Goal: Transaction & Acquisition: Purchase product/service

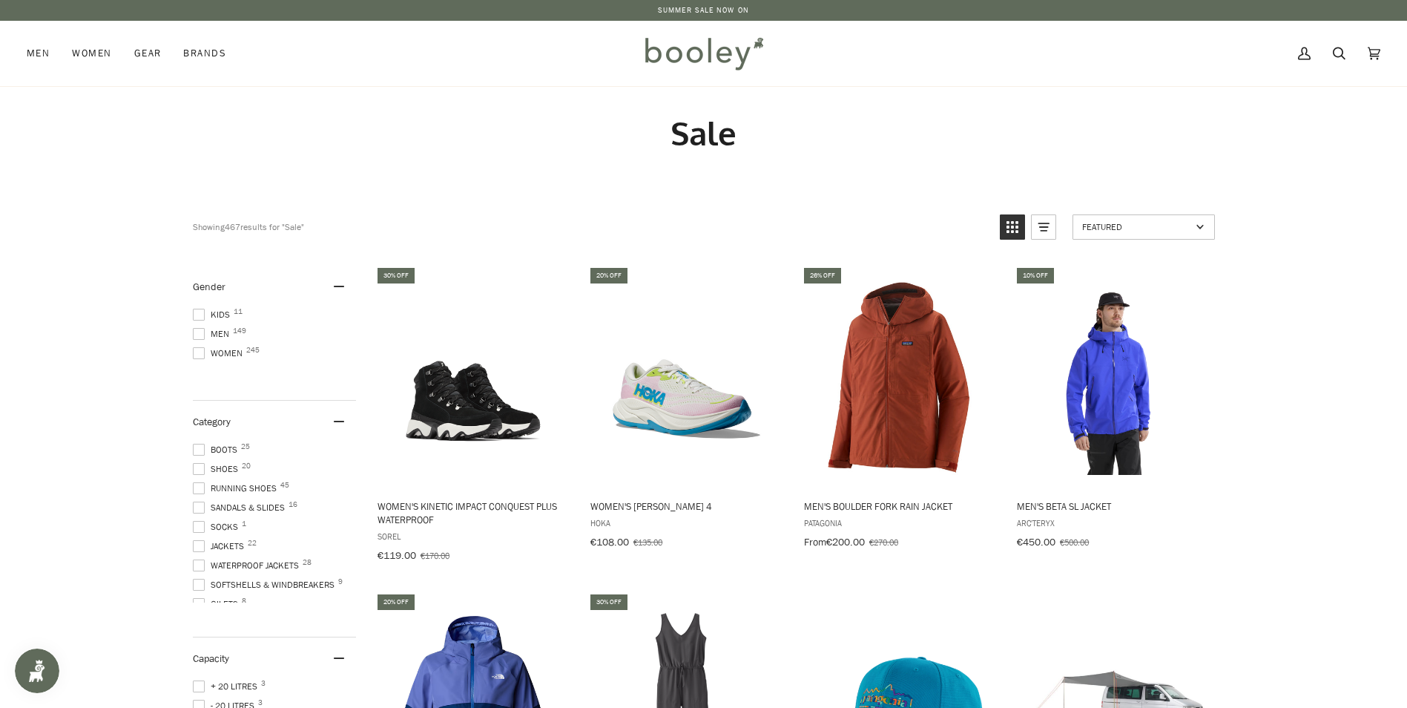
click at [197, 355] on span at bounding box center [199, 353] width 12 height 12
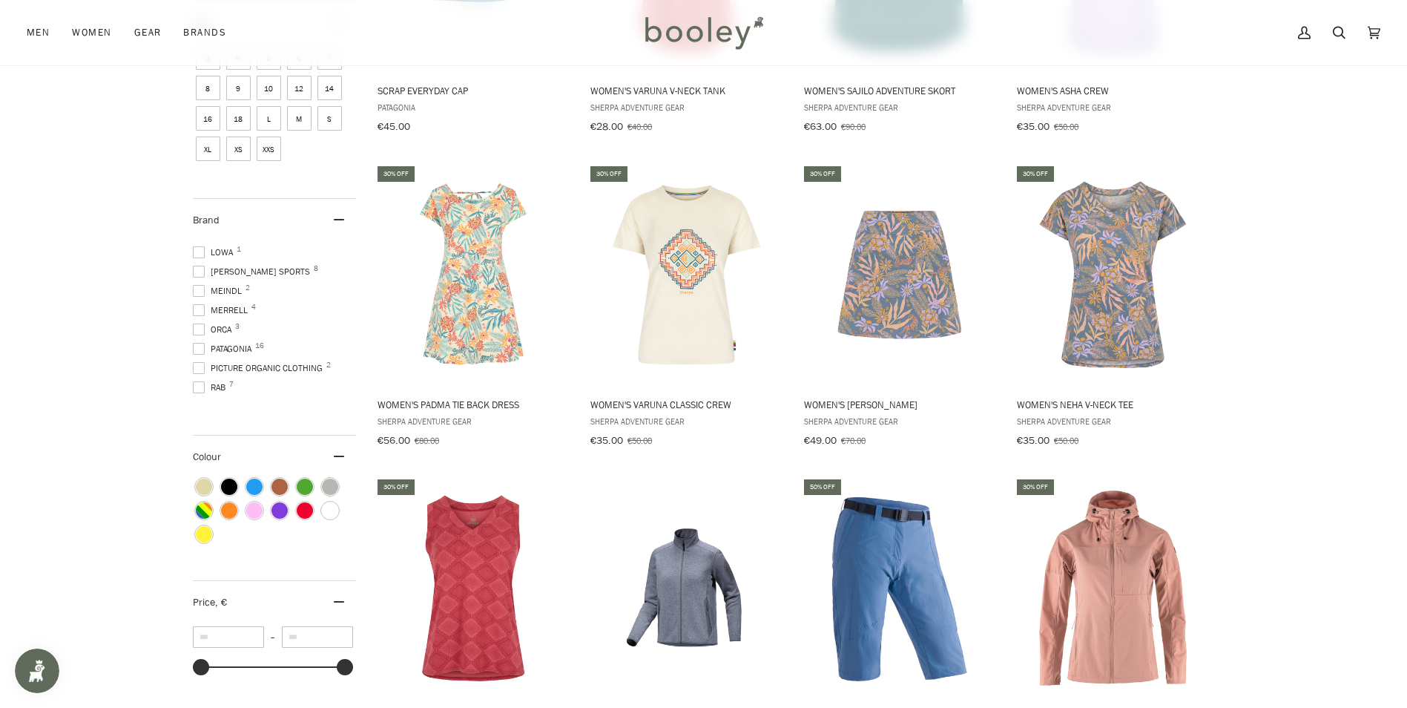
scroll to position [355, 0]
click at [200, 332] on span at bounding box center [199, 336] width 12 height 12
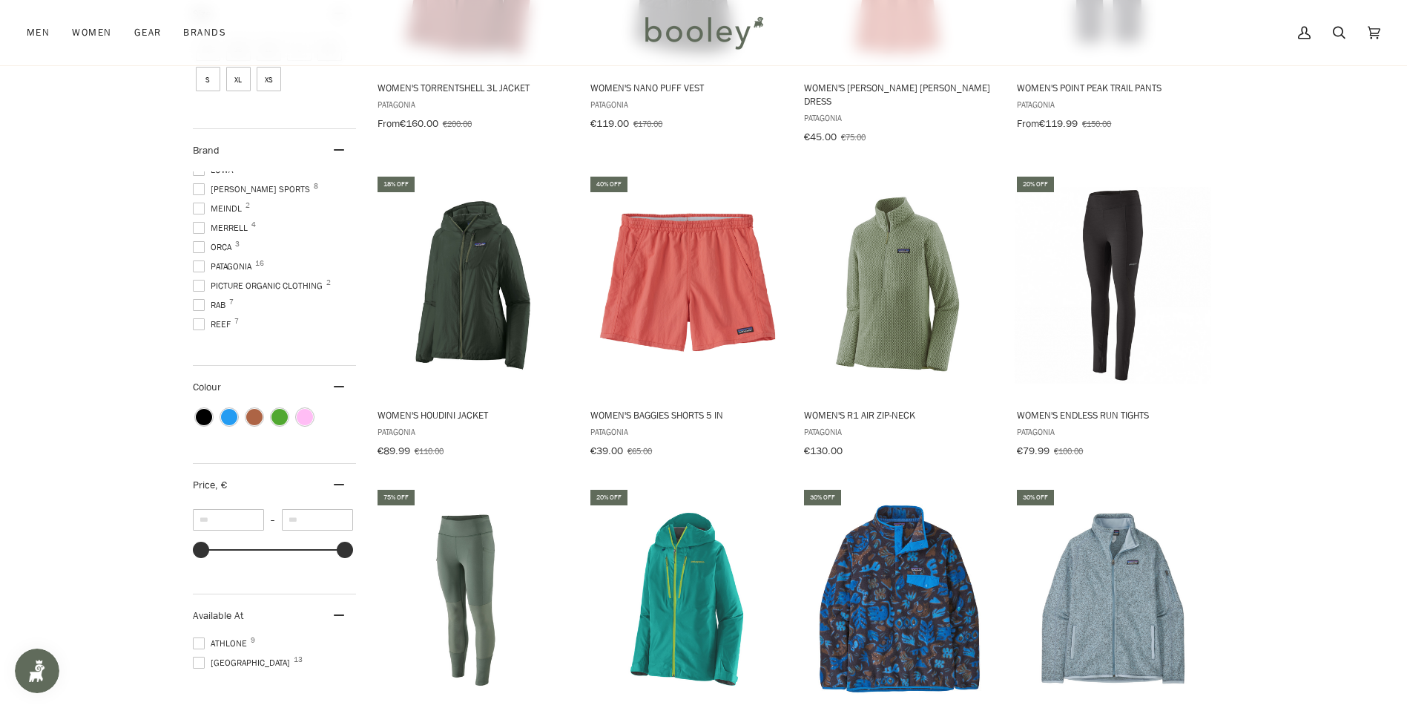
scroll to position [604, 0]
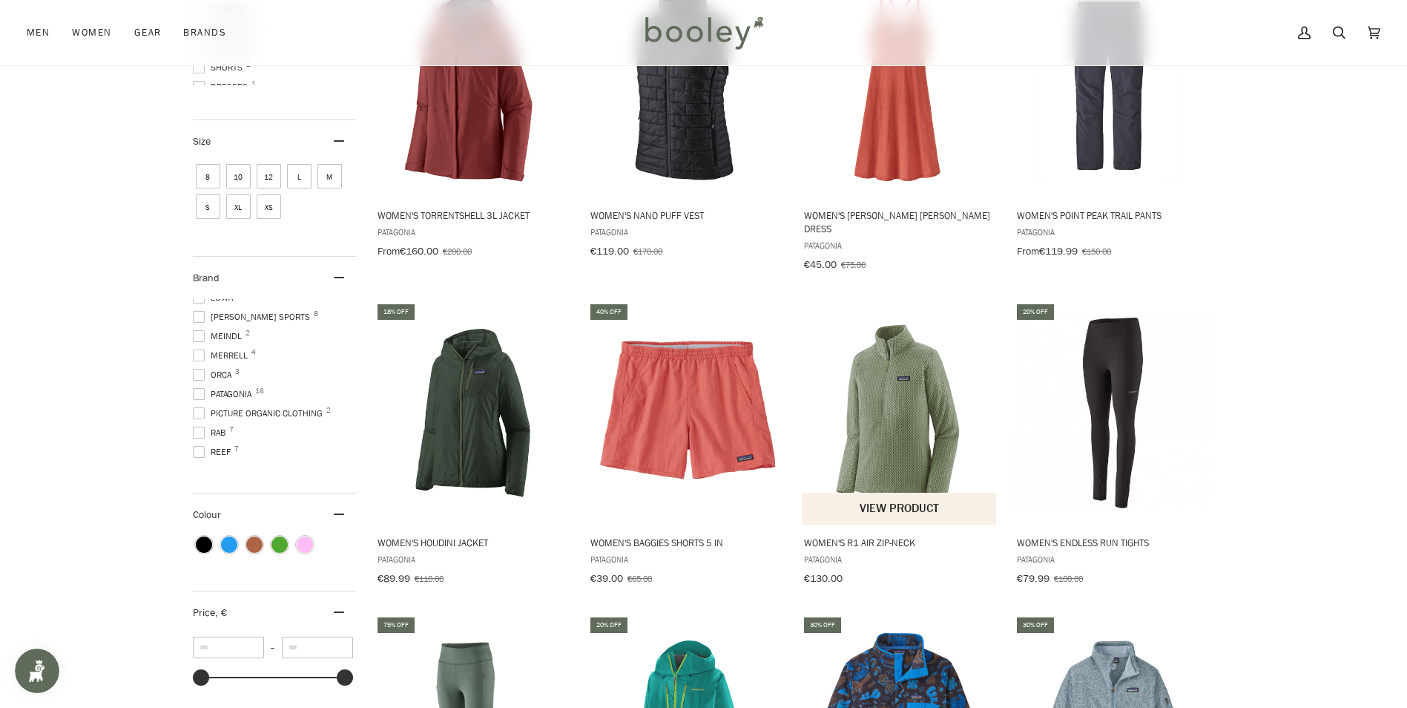
click at [889, 431] on img "Women's R1 Air Zip-Neck" at bounding box center [900, 412] width 197 height 197
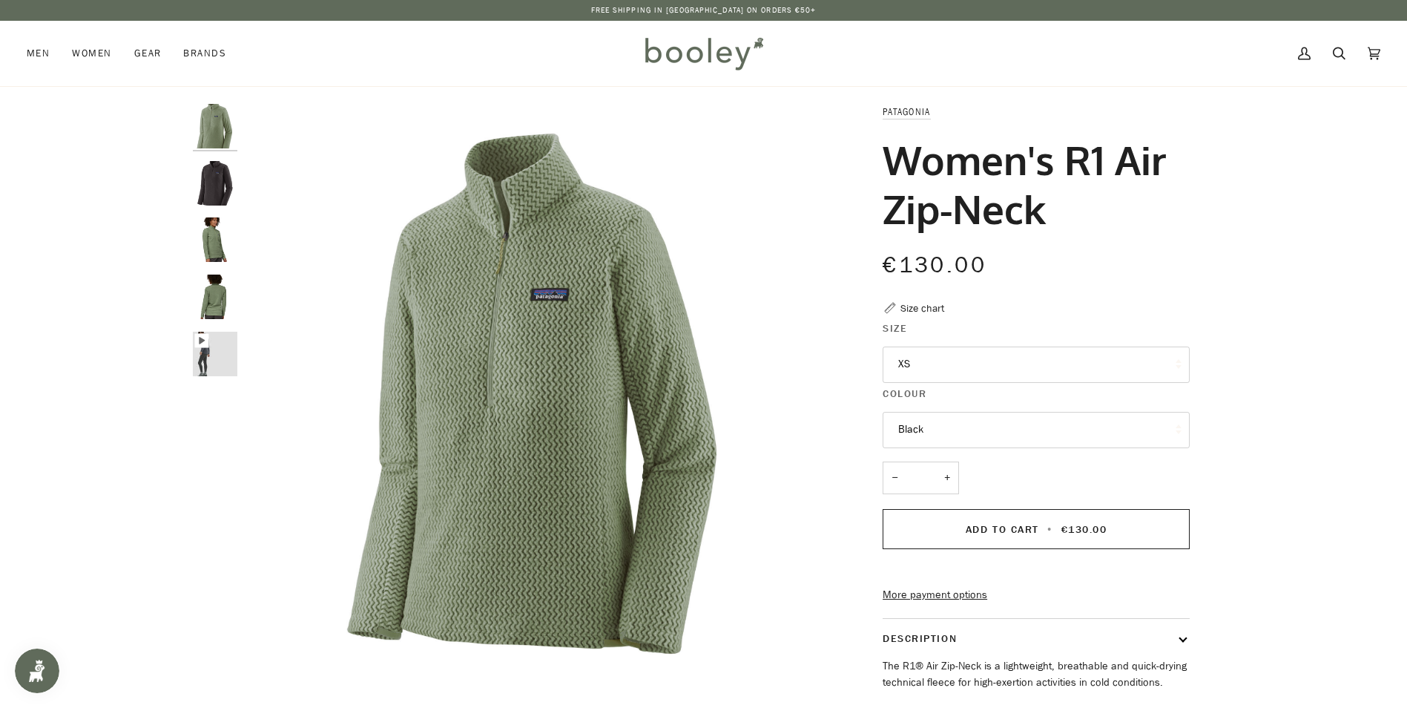
click at [1058, 368] on button "XS" at bounding box center [1036, 364] width 307 height 36
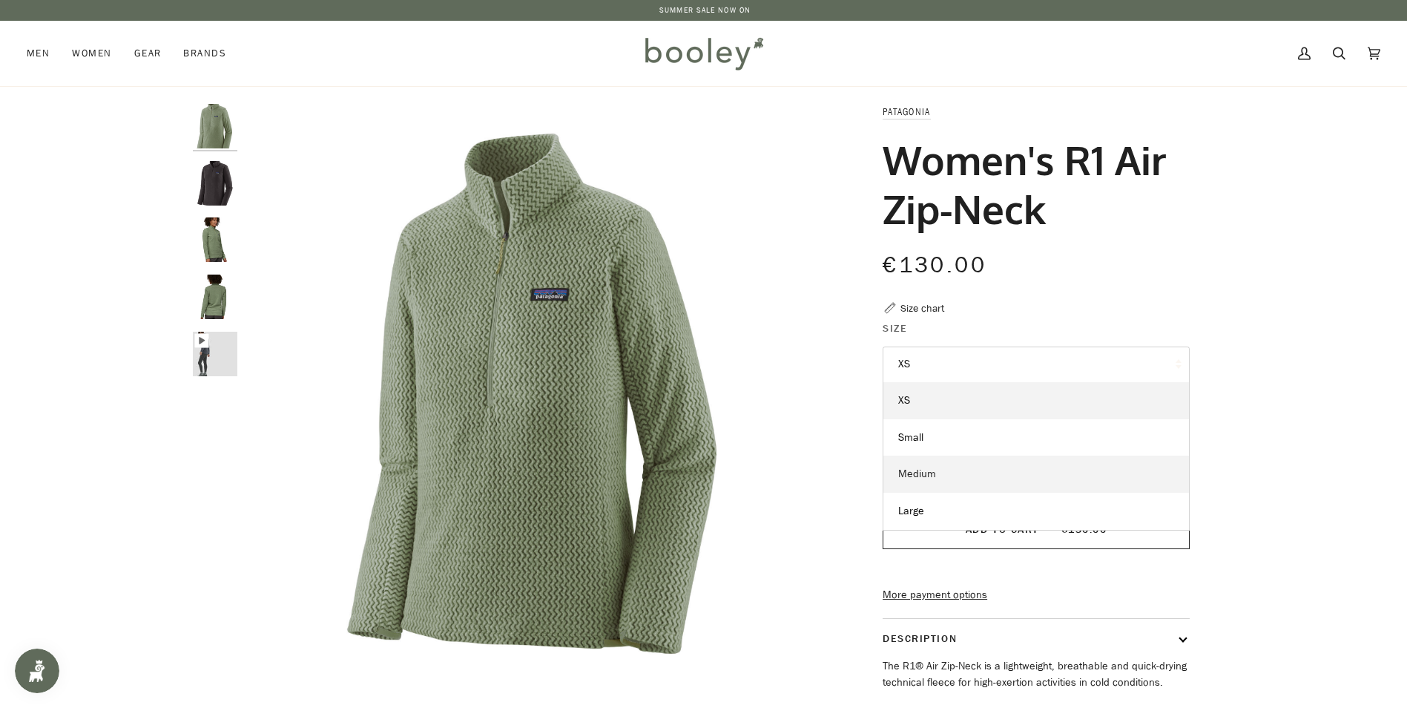
click at [1044, 486] on link "Medium" at bounding box center [1036, 473] width 306 height 37
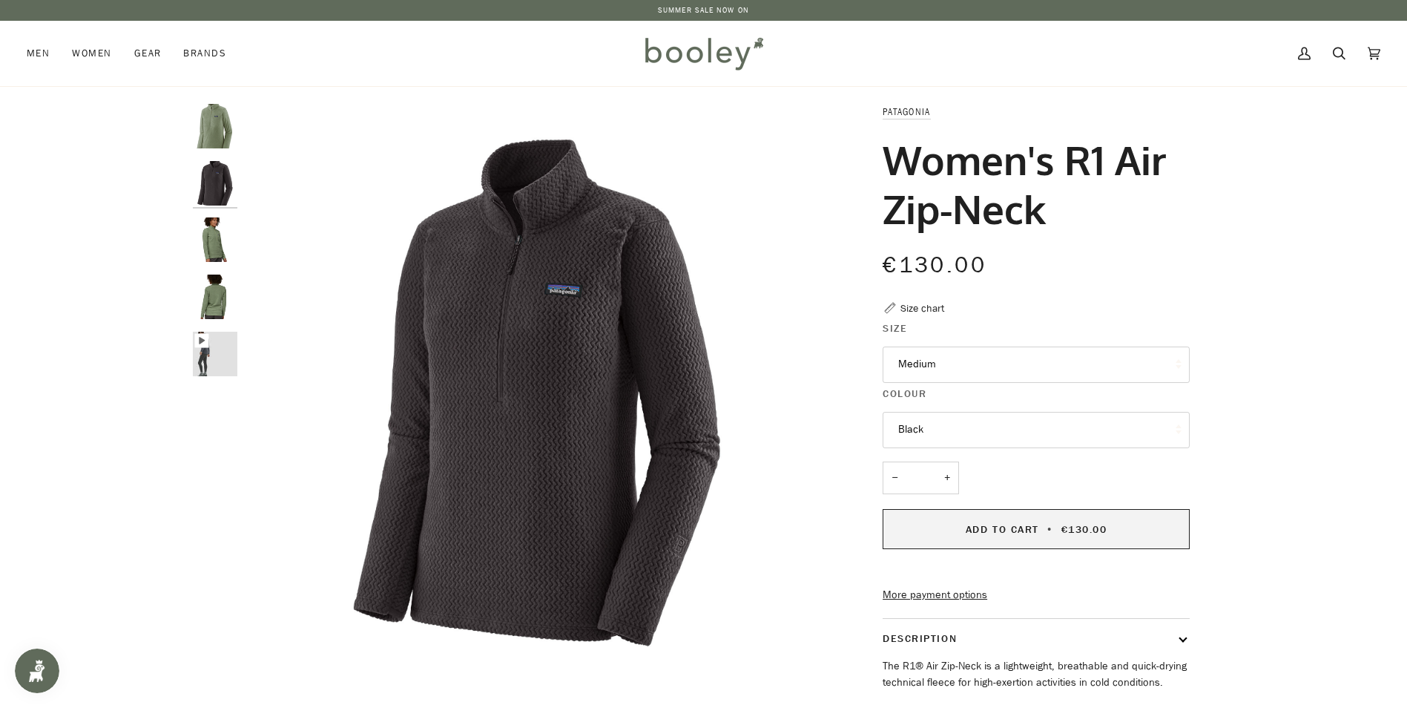
click at [1001, 533] on span "Add to Cart" at bounding box center [1002, 529] width 73 height 14
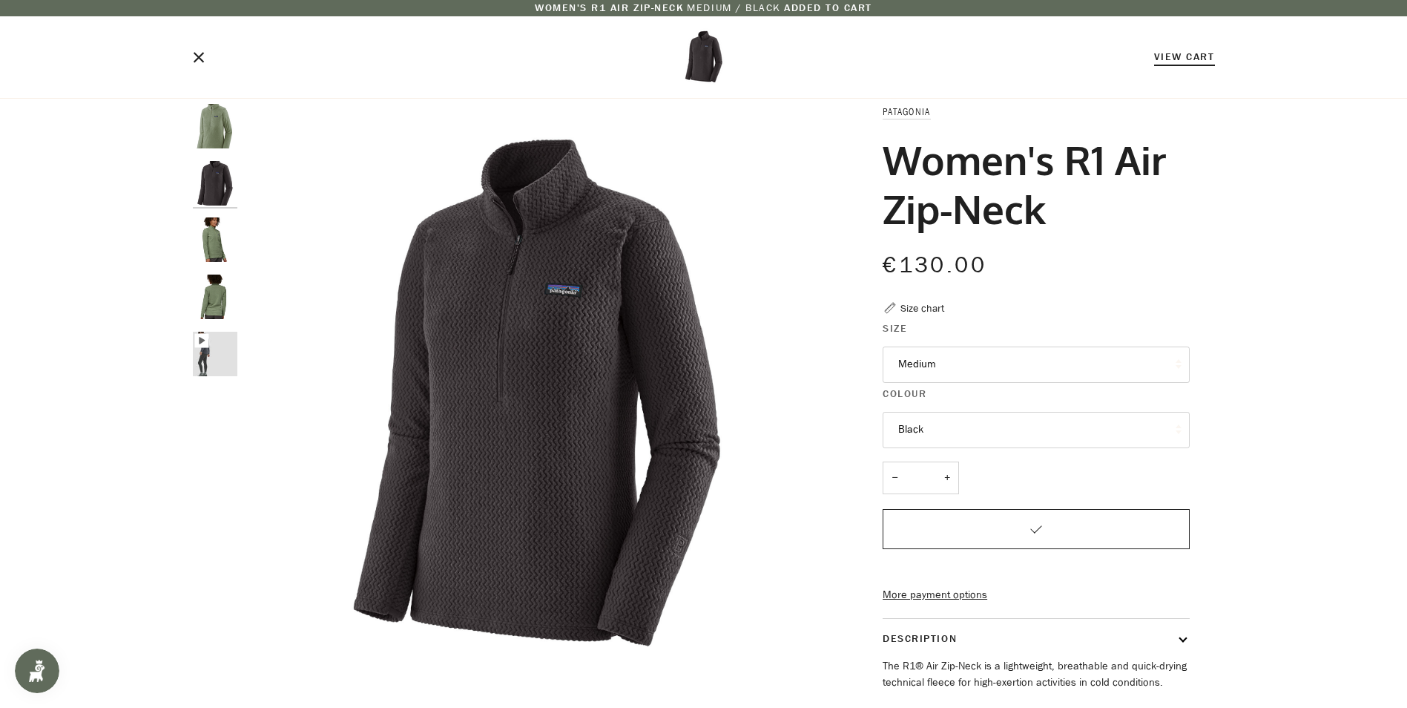
click at [1195, 60] on link "View Cart" at bounding box center [1184, 57] width 61 height 14
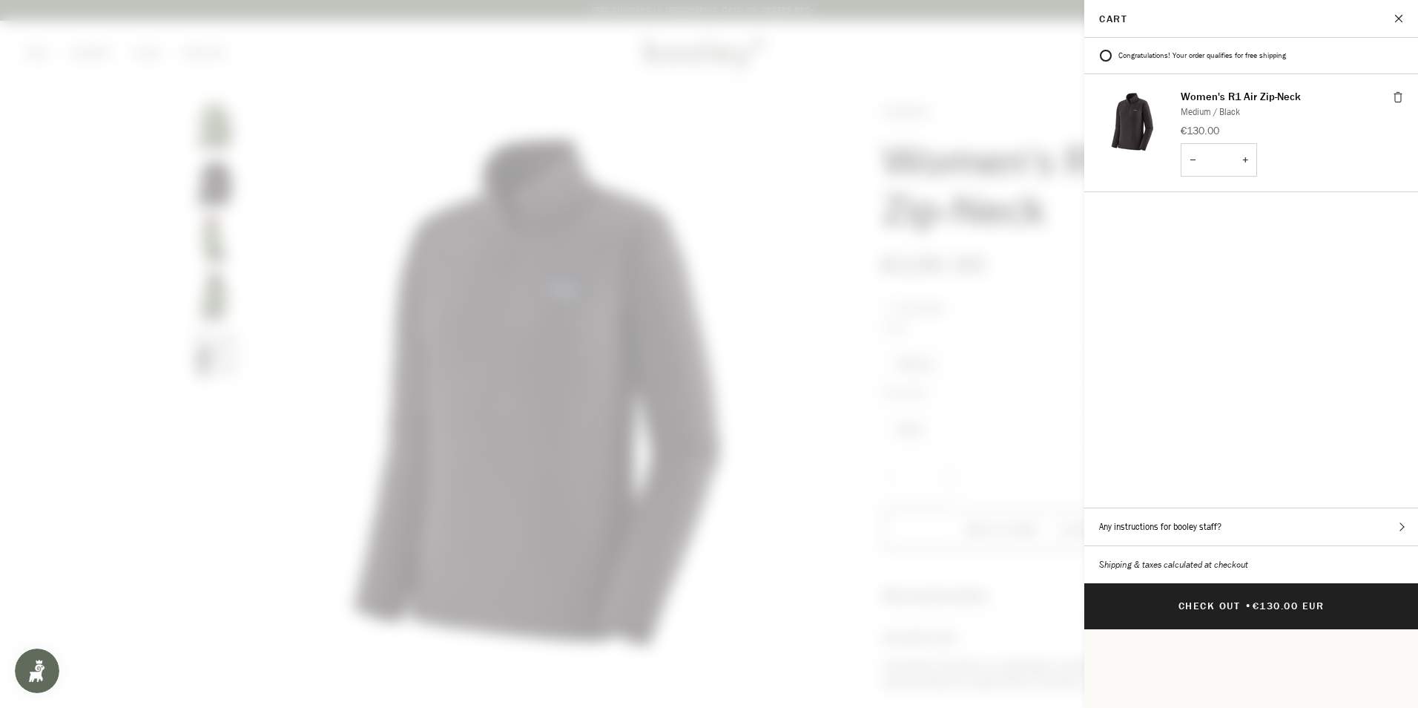
click at [834, 302] on span at bounding box center [709, 354] width 1418 height 708
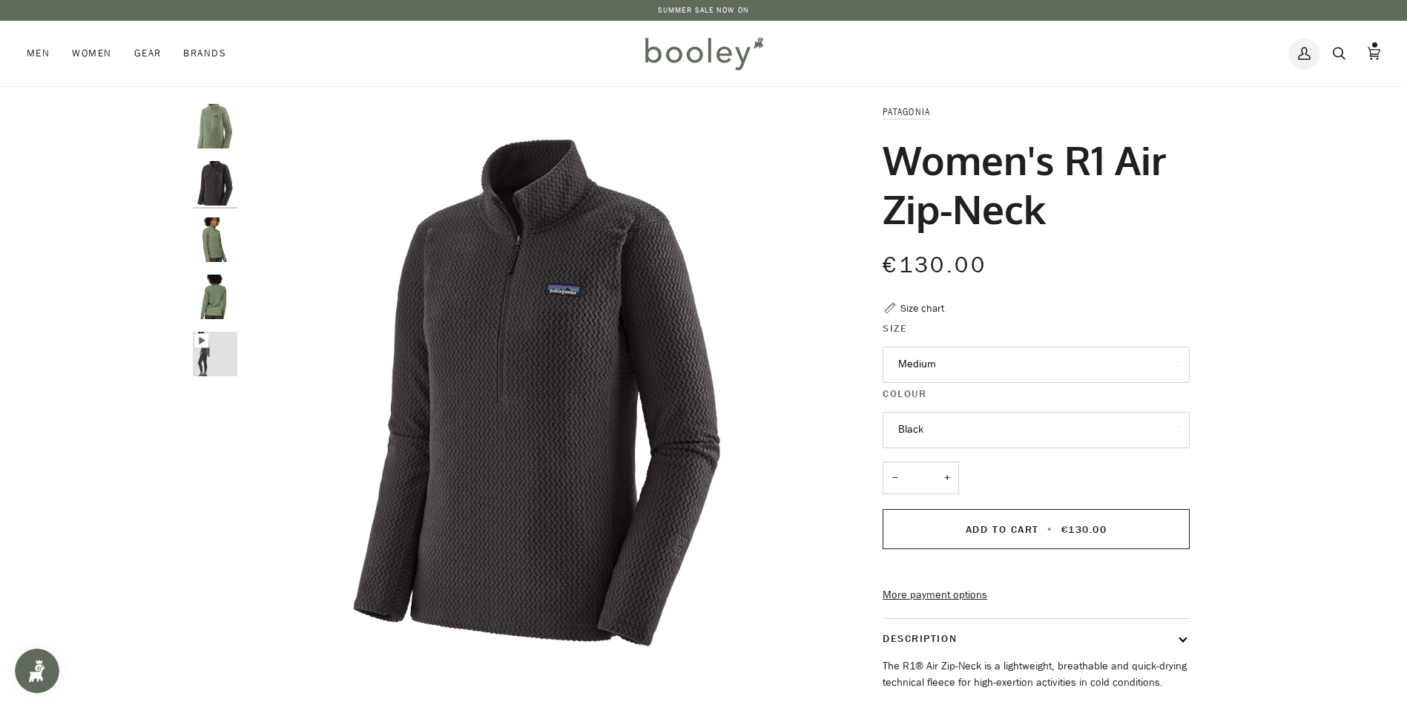
click at [1302, 57] on icon at bounding box center [1304, 53] width 13 height 22
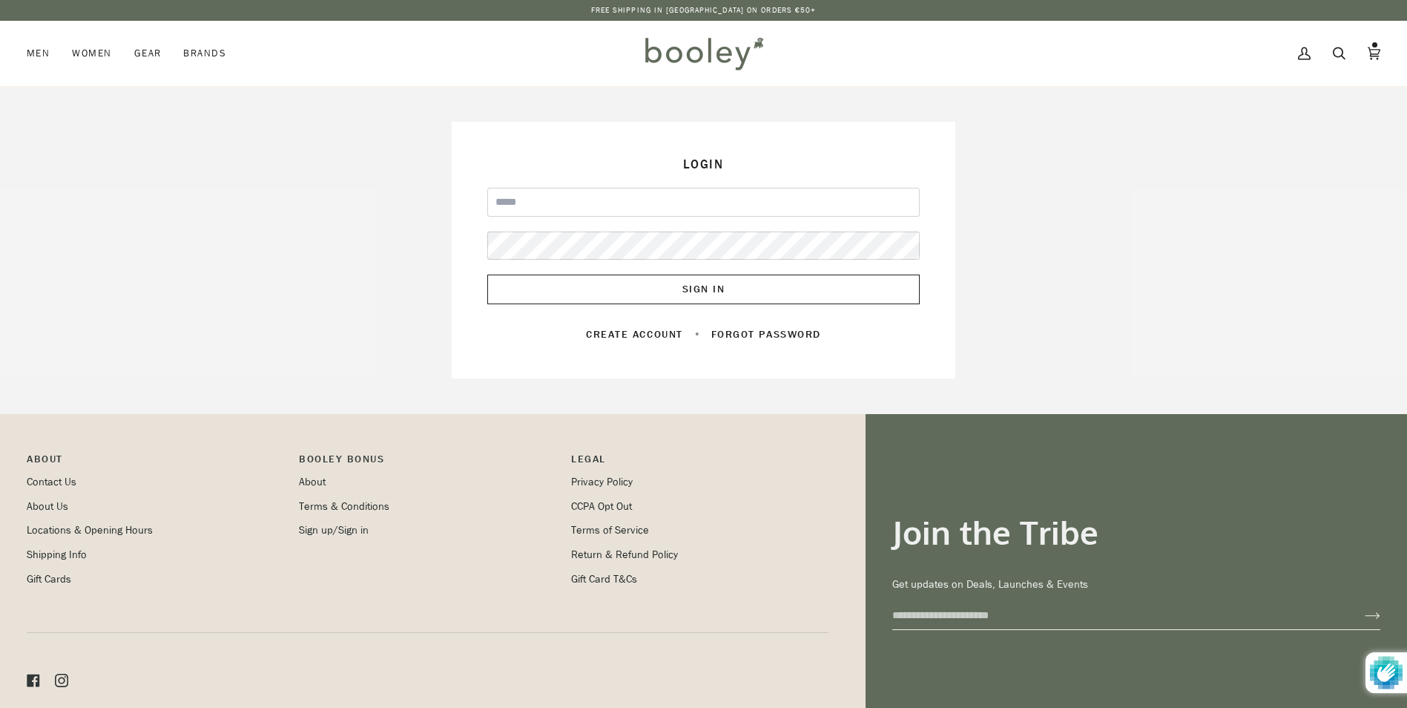
click at [624, 202] on input "Email" at bounding box center [703, 202] width 432 height 29
type input "**********"
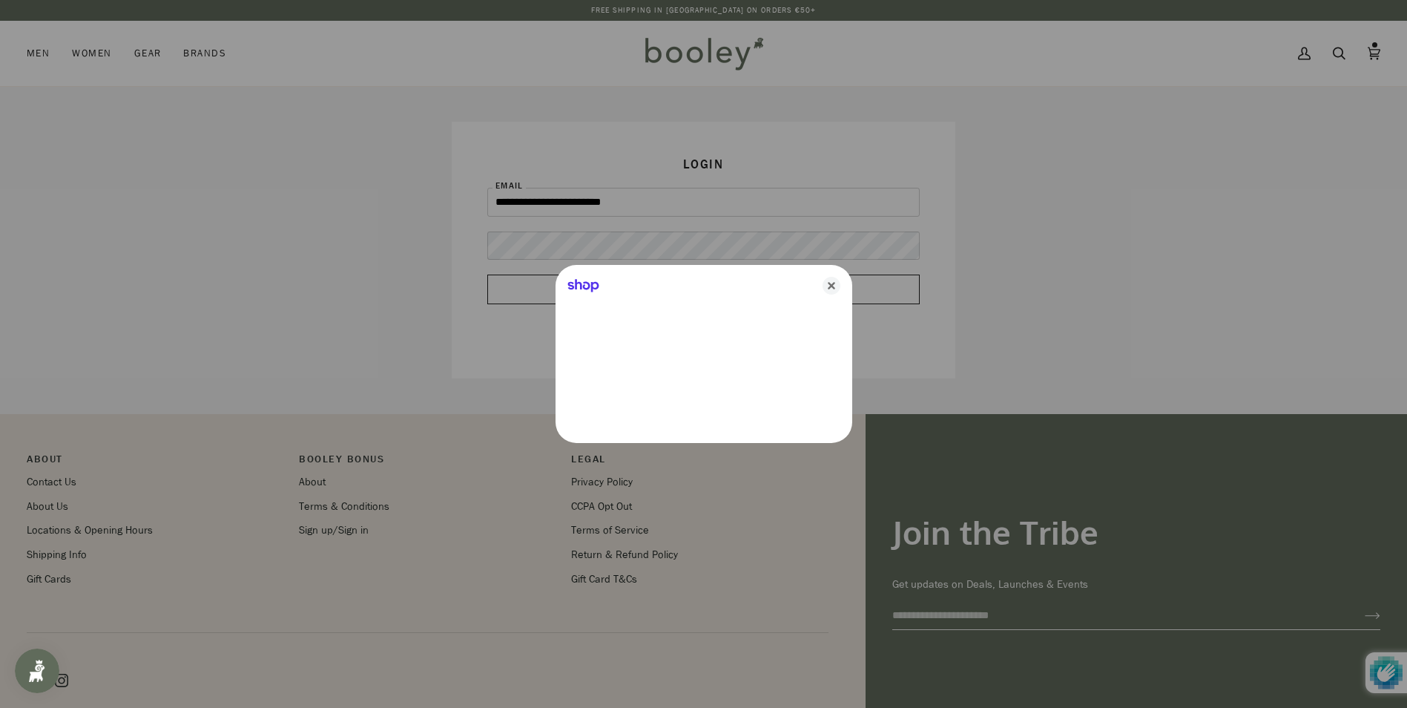
click at [647, 249] on div "Shop" at bounding box center [703, 354] width 1407 height 708
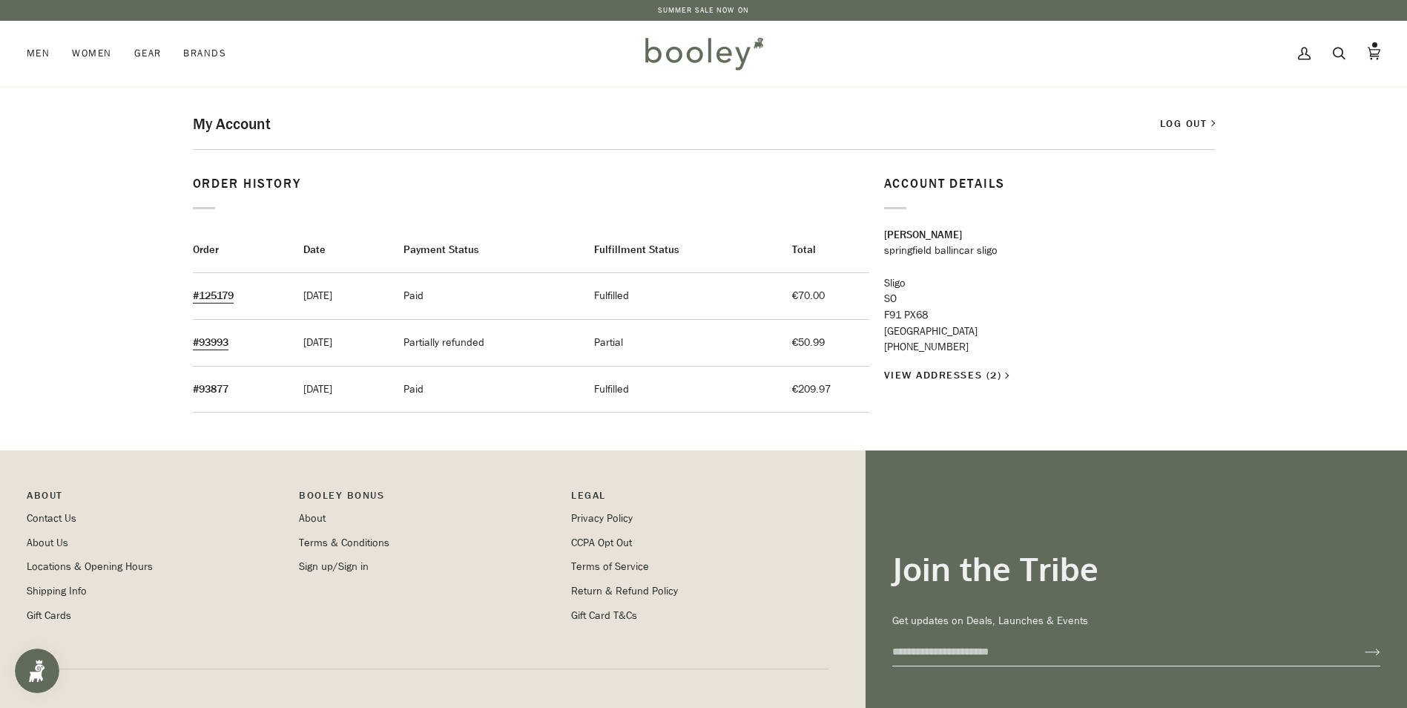
click at [208, 389] on link "#93877" at bounding box center [211, 389] width 36 height 14
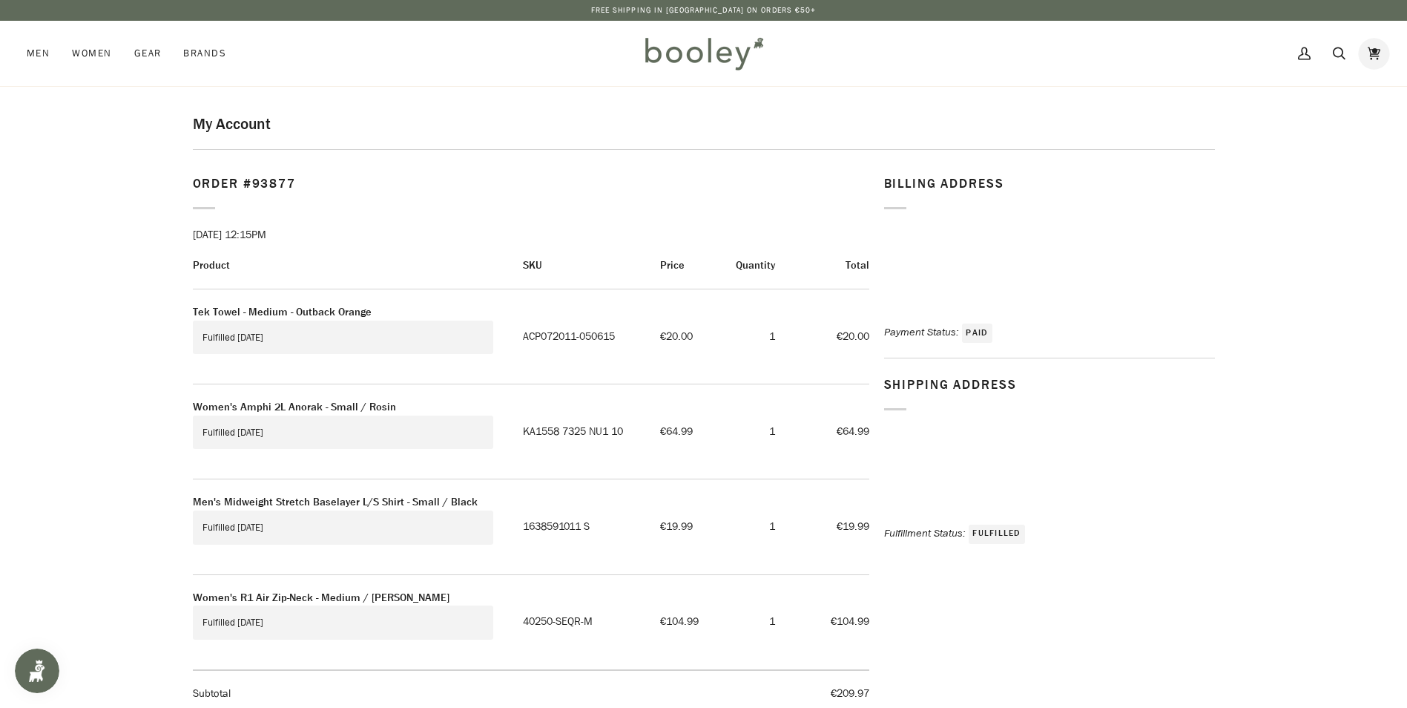
click at [1371, 50] on icon at bounding box center [1374, 53] width 13 height 13
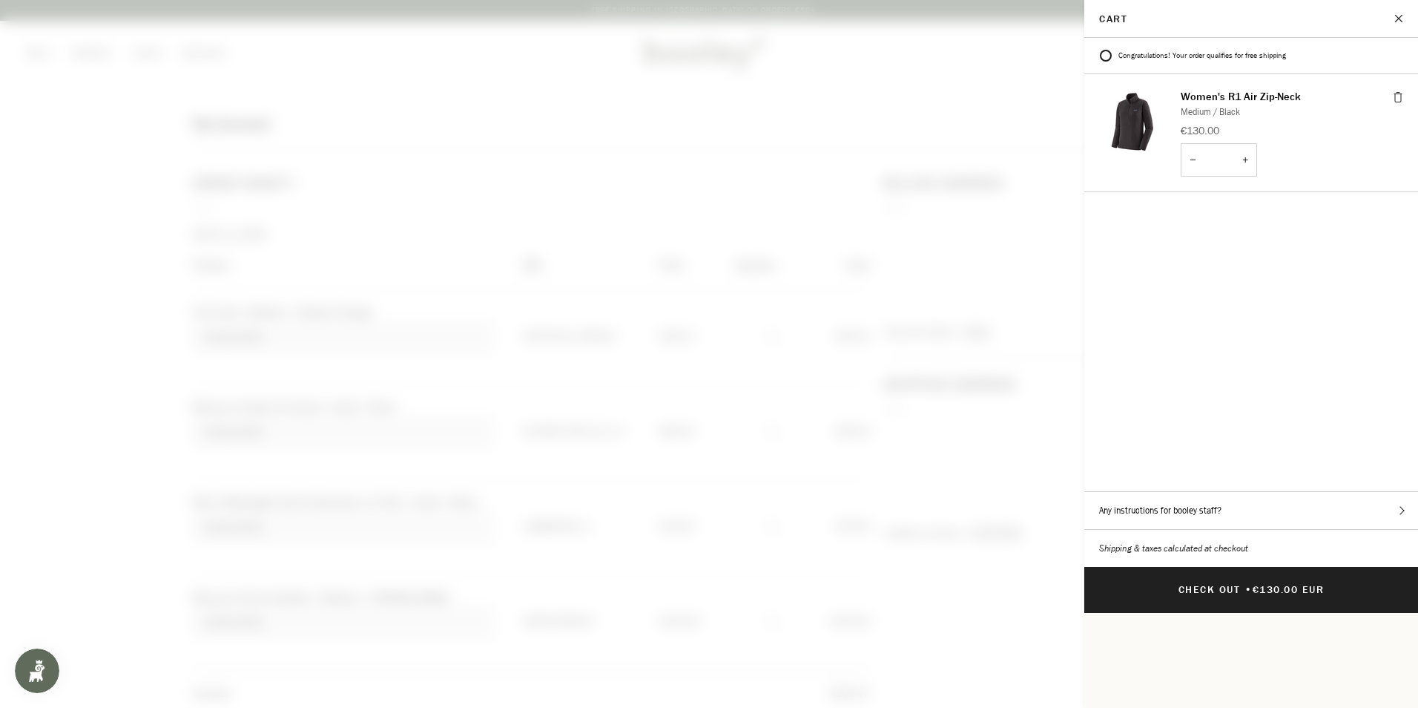
click at [1397, 19] on button "Close" at bounding box center [1399, 18] width 37 height 37
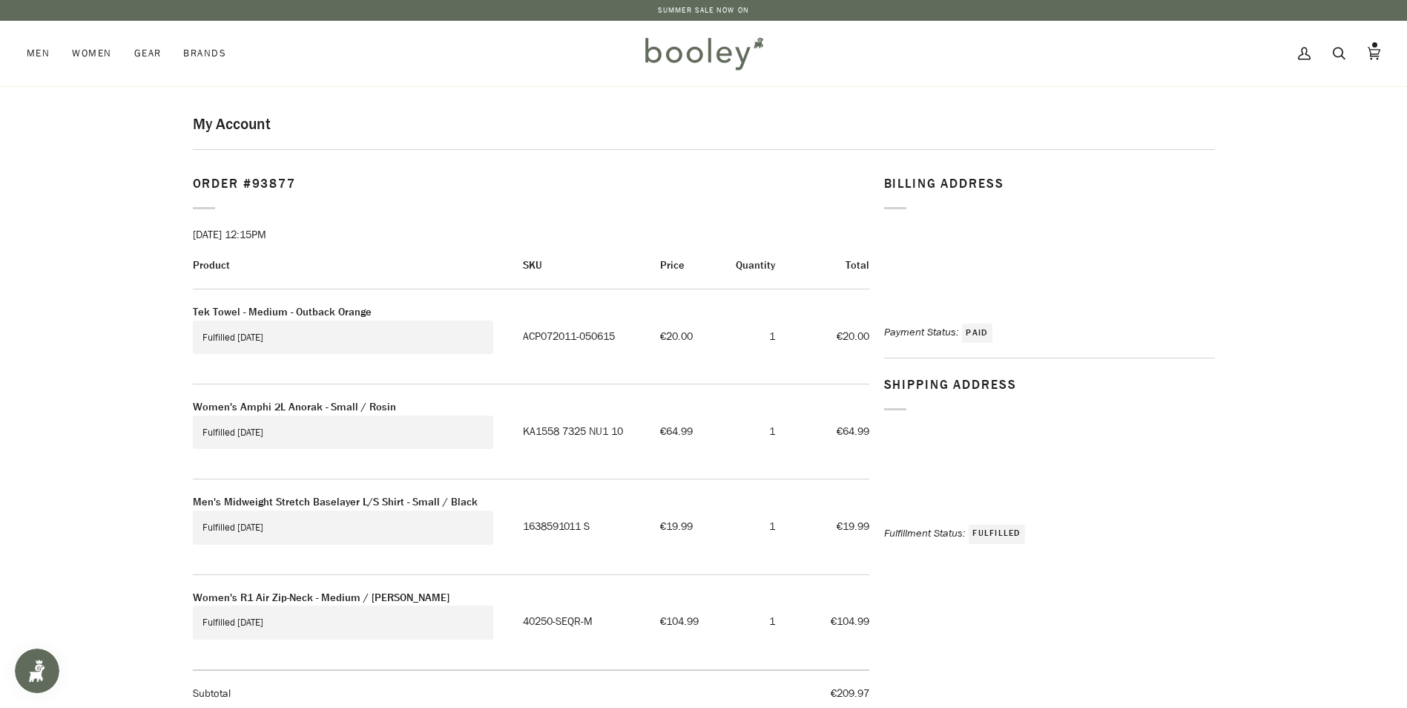
click at [696, 50] on img at bounding box center [704, 53] width 130 height 43
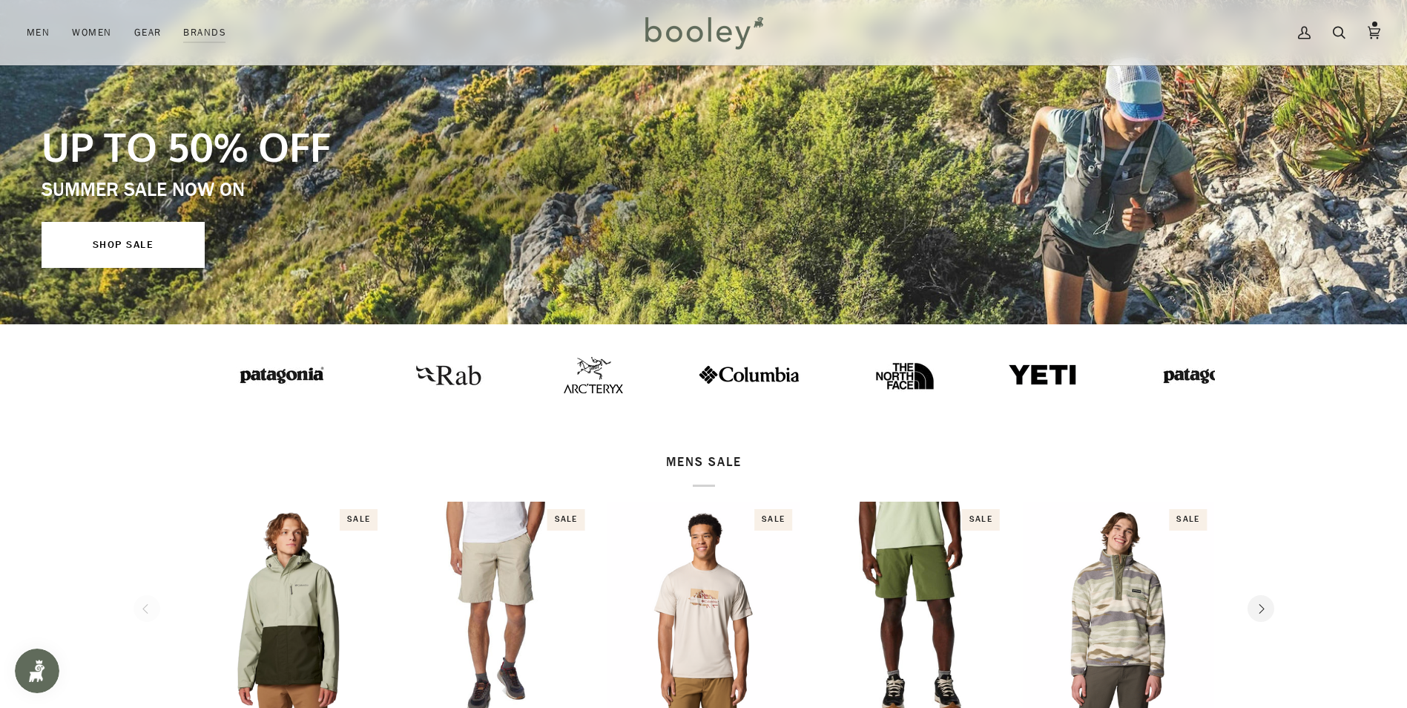
scroll to position [148, 0]
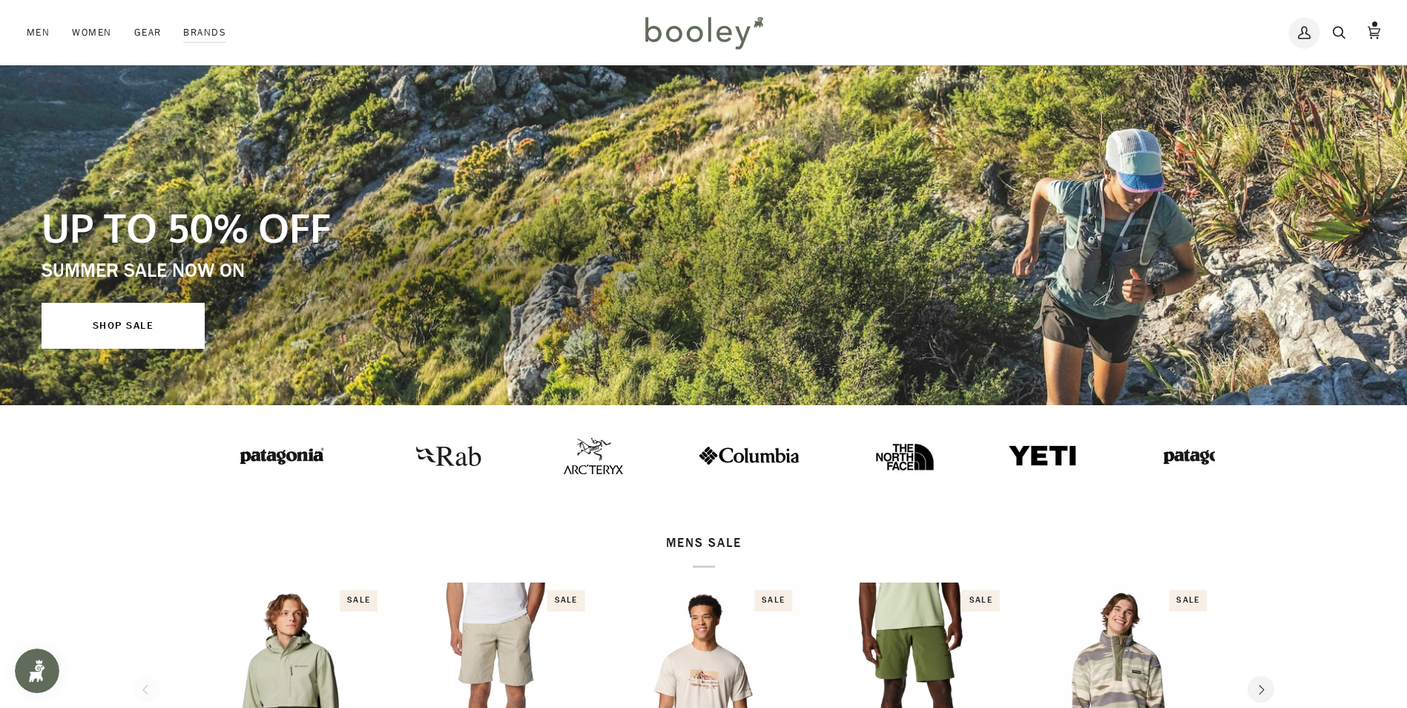
click at [1298, 41] on icon at bounding box center [1304, 33] width 13 height 22
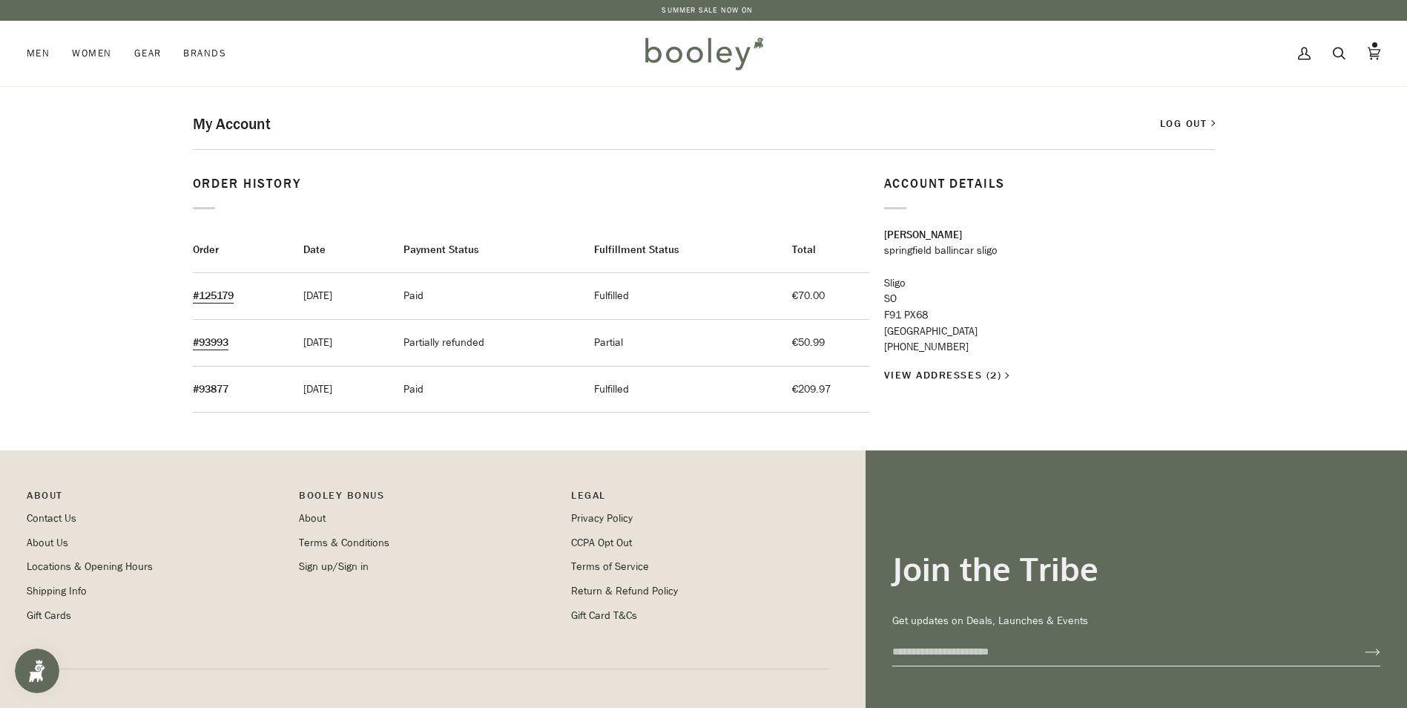
click at [218, 386] on link "#93877" at bounding box center [211, 389] width 36 height 14
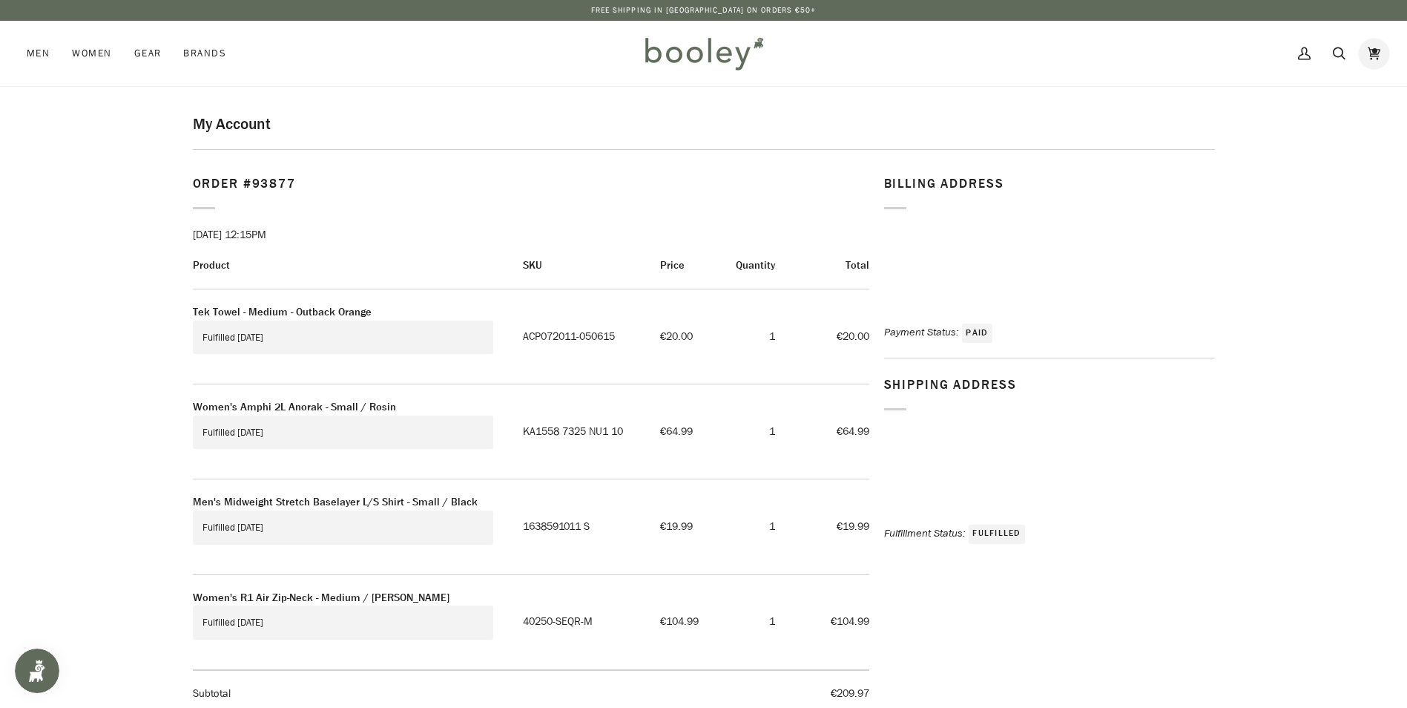
click at [1374, 48] on icon at bounding box center [1374, 53] width 13 height 22
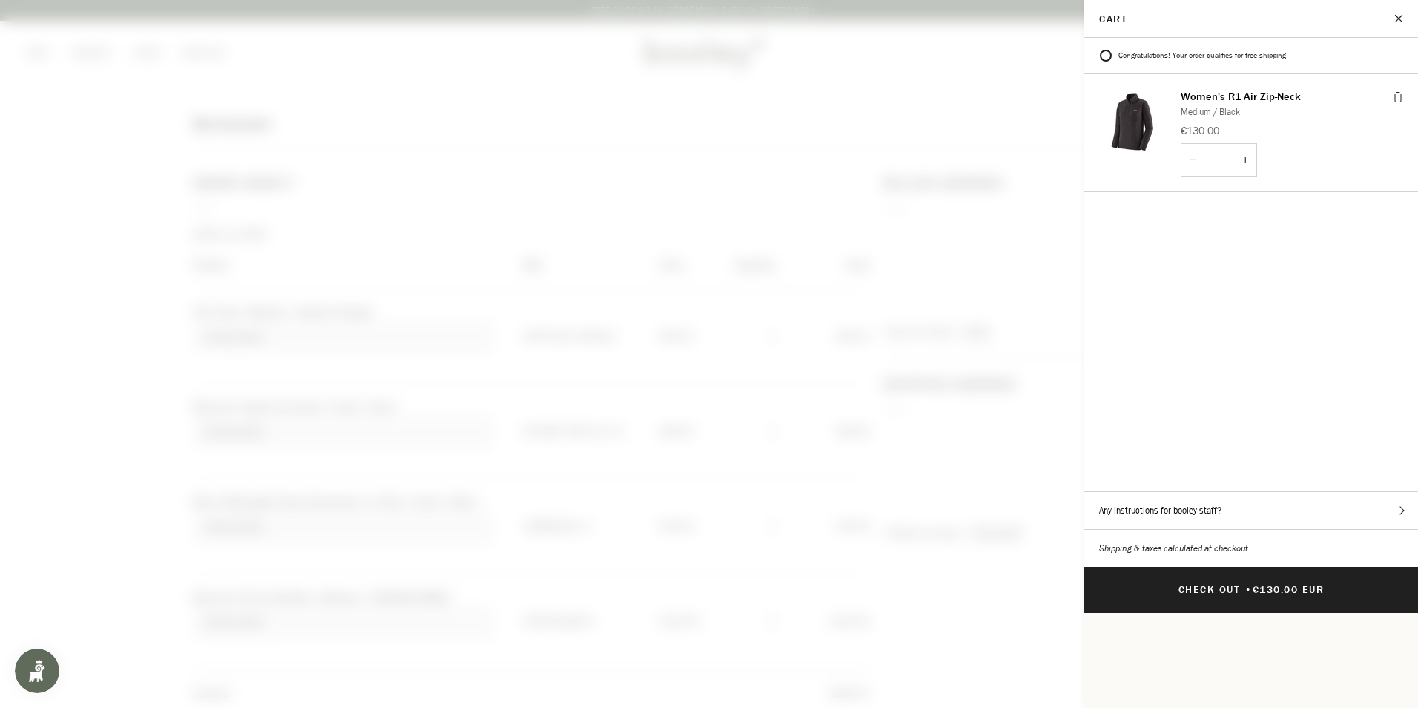
click at [1406, 683] on shopify-google-pay-button "Cart" at bounding box center [1407, 690] width 3 height 14
click at [1395, 22] on button "Close" at bounding box center [1399, 18] width 37 height 37
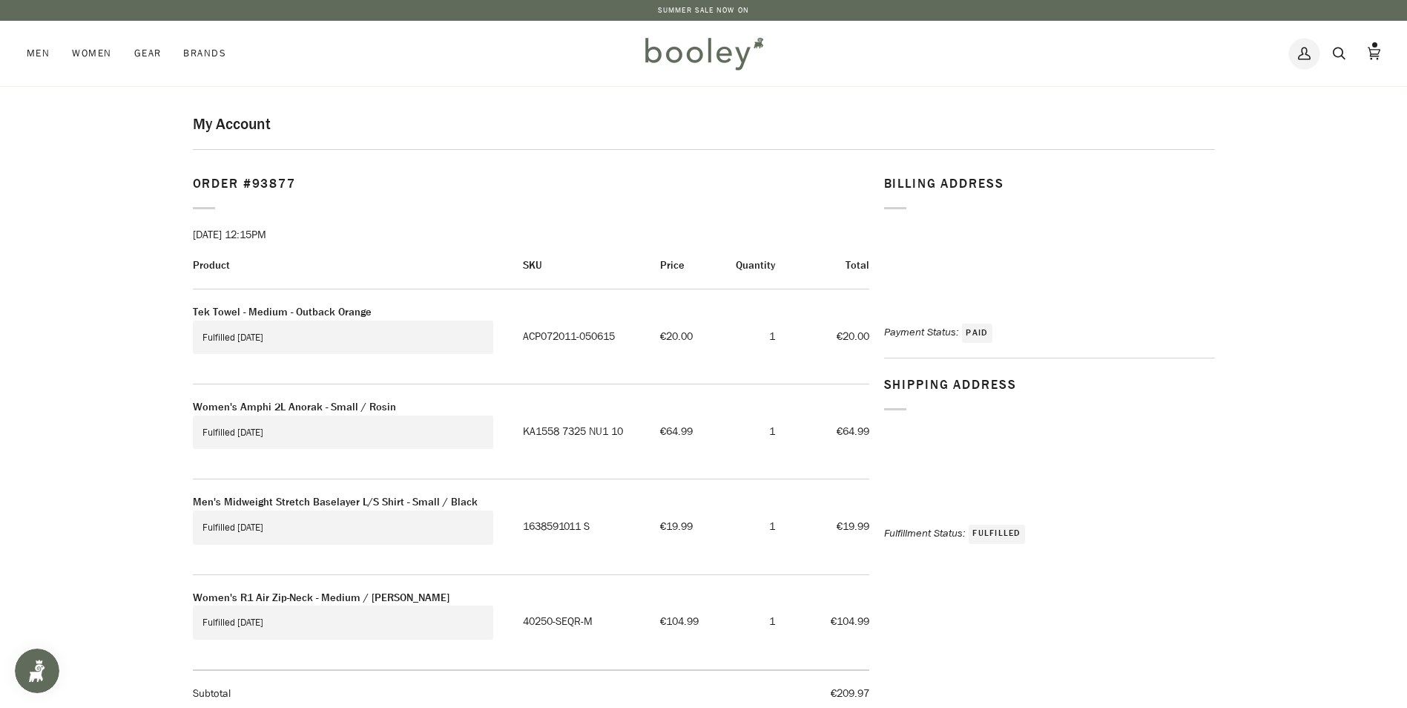
click at [1304, 56] on icon at bounding box center [1304, 53] width 13 height 22
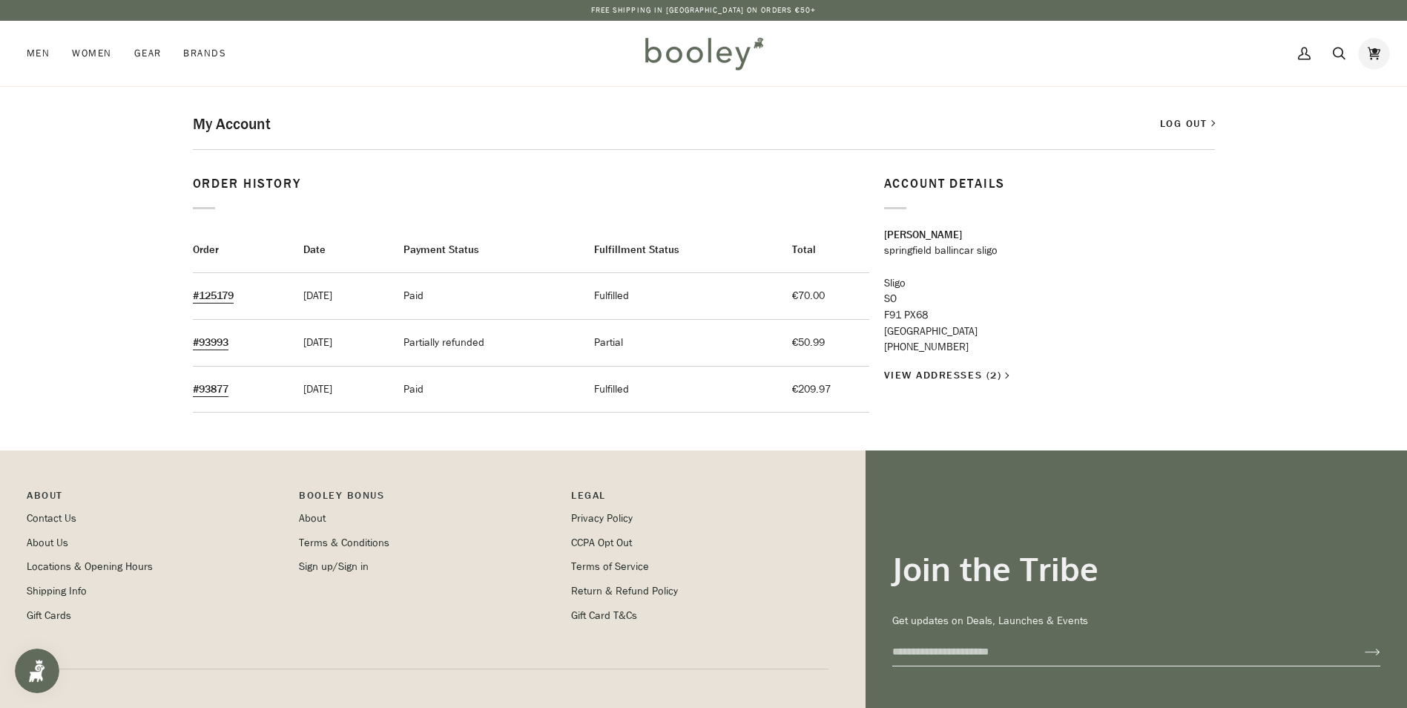
click at [1374, 47] on icon at bounding box center [1374, 53] width 13 height 22
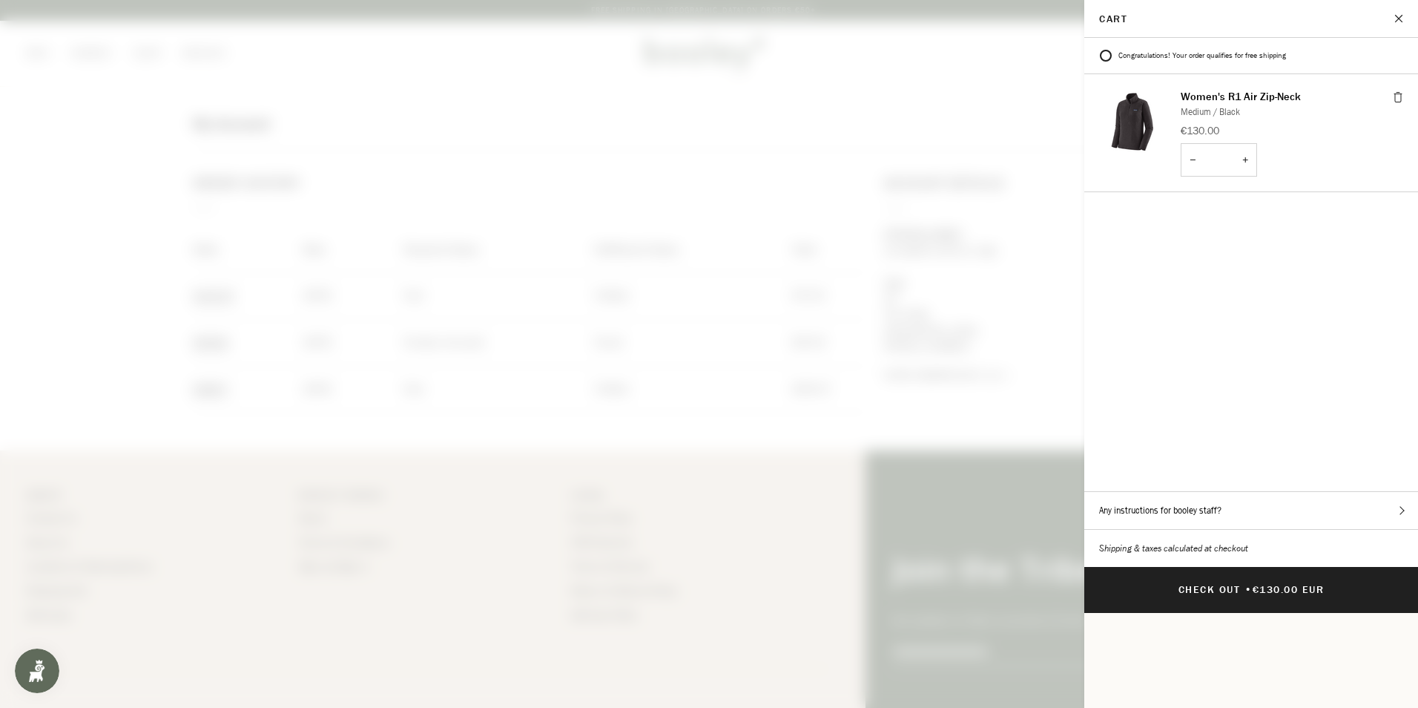
click at [1406, 622] on shop-pay-wallet-button "Cart" at bounding box center [1407, 629] width 3 height 14
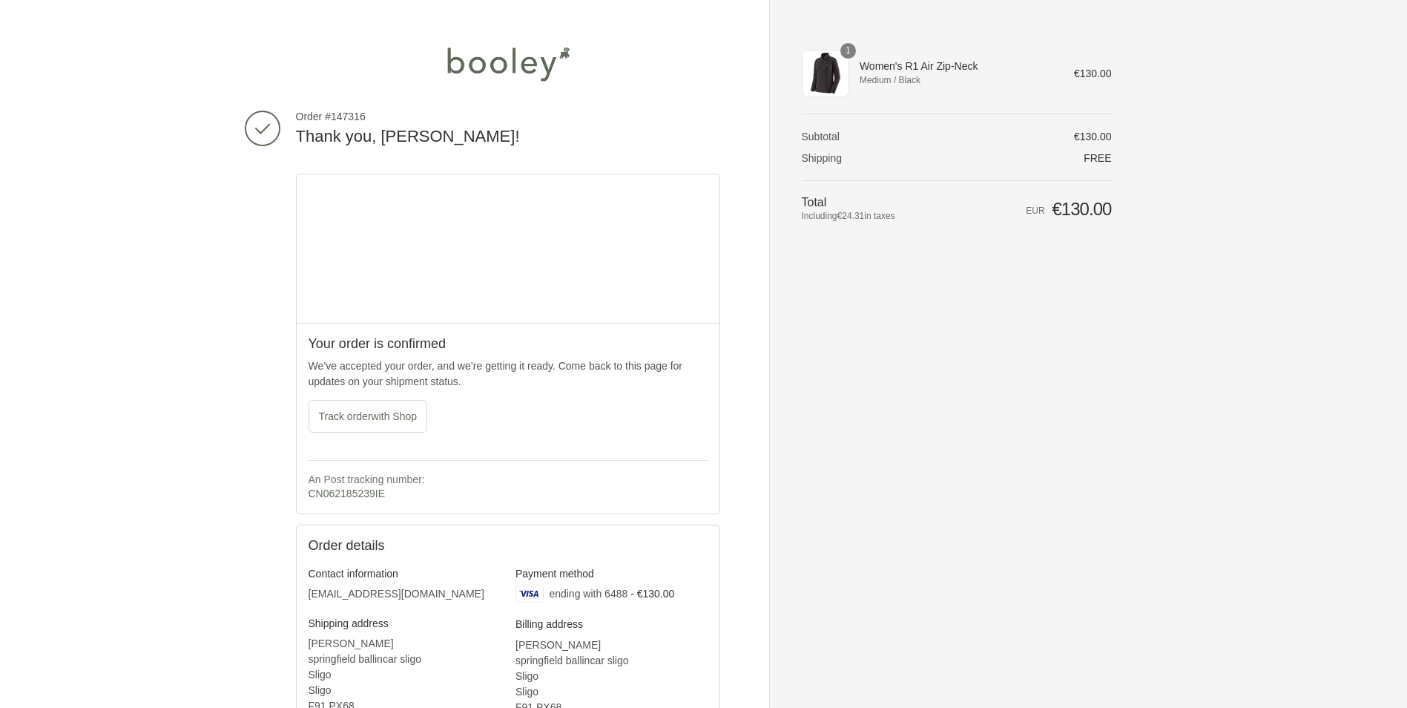
click at [492, 65] on img at bounding box center [508, 64] width 135 height 45
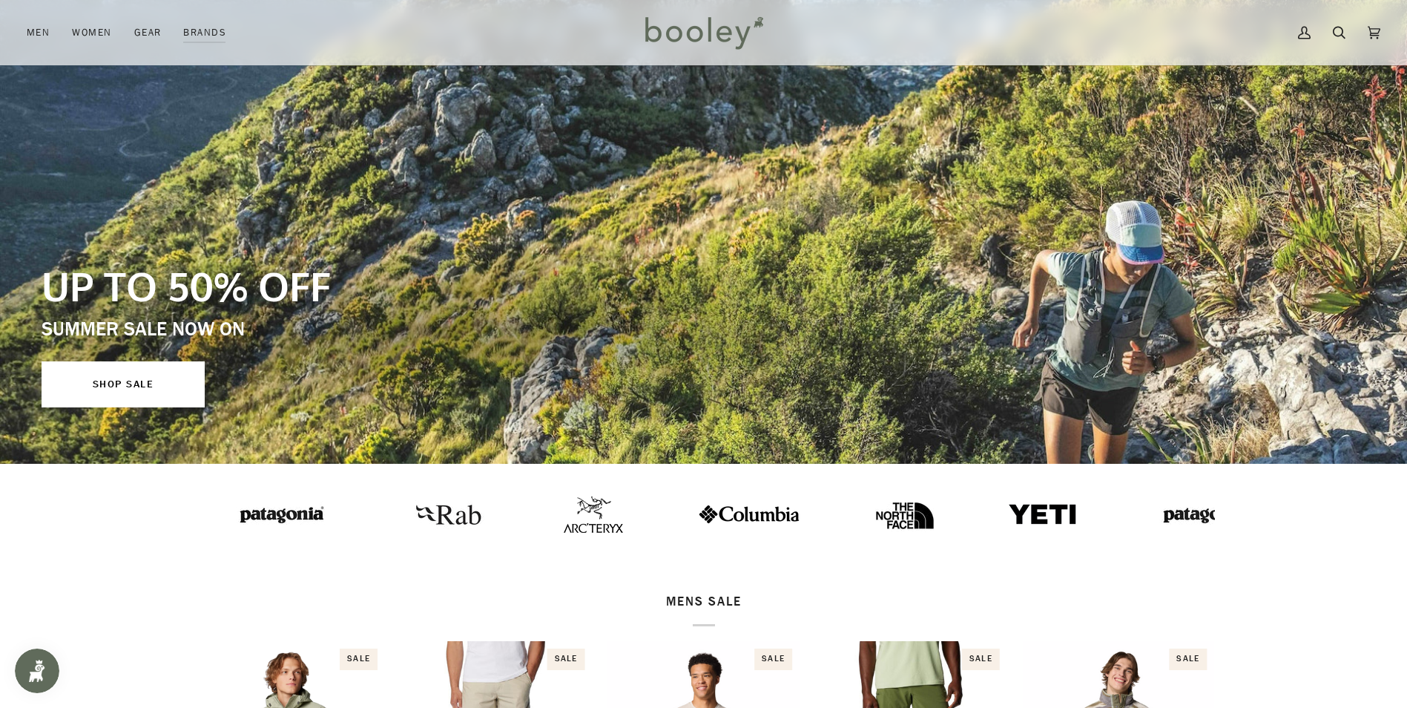
scroll to position [74, 0]
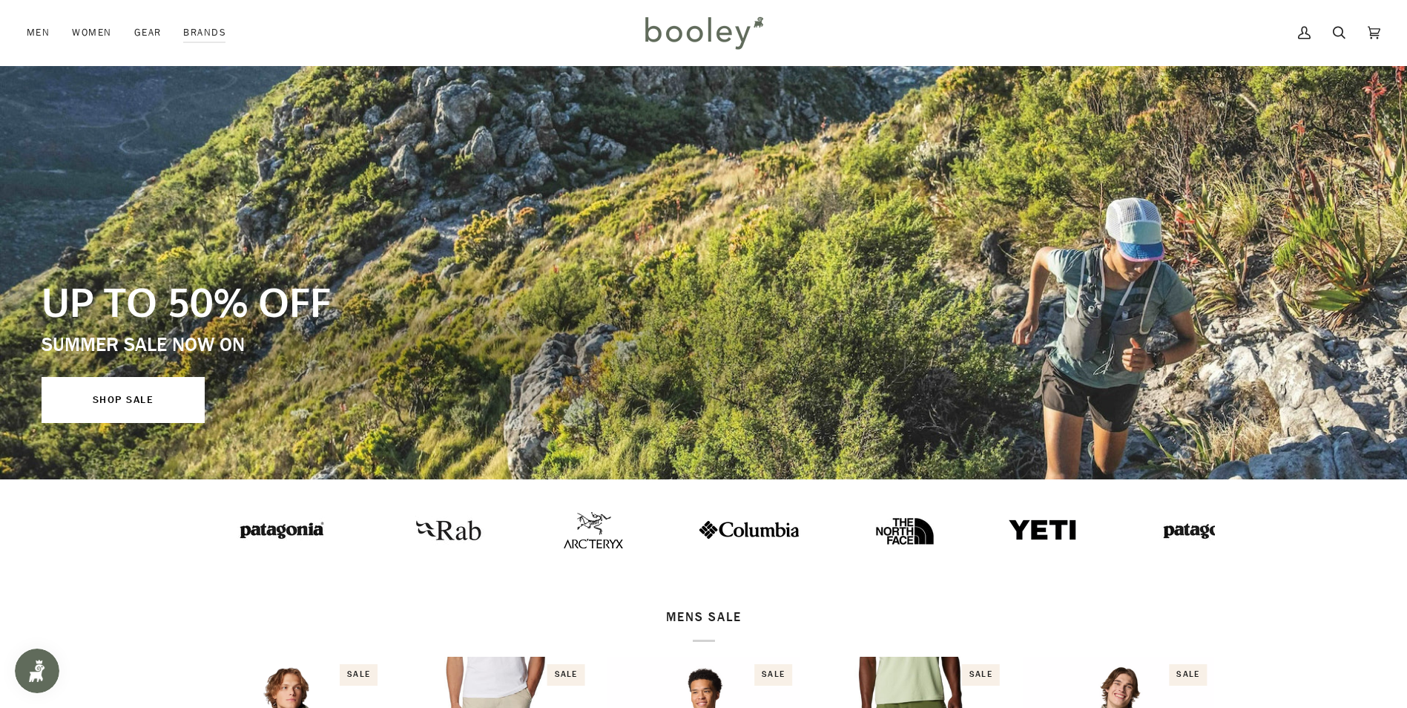
click at [1152, 530] on img at bounding box center [1204, 529] width 104 height 27
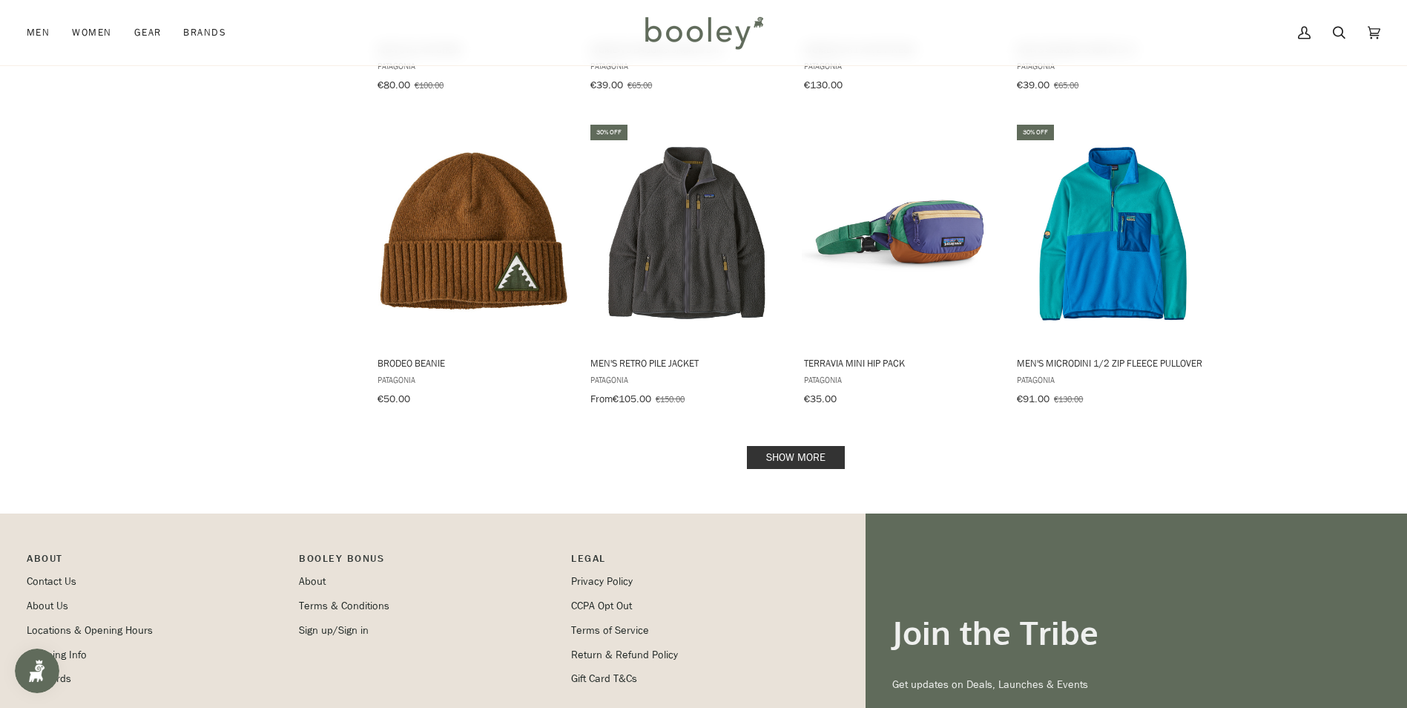
scroll to position [1711, 0]
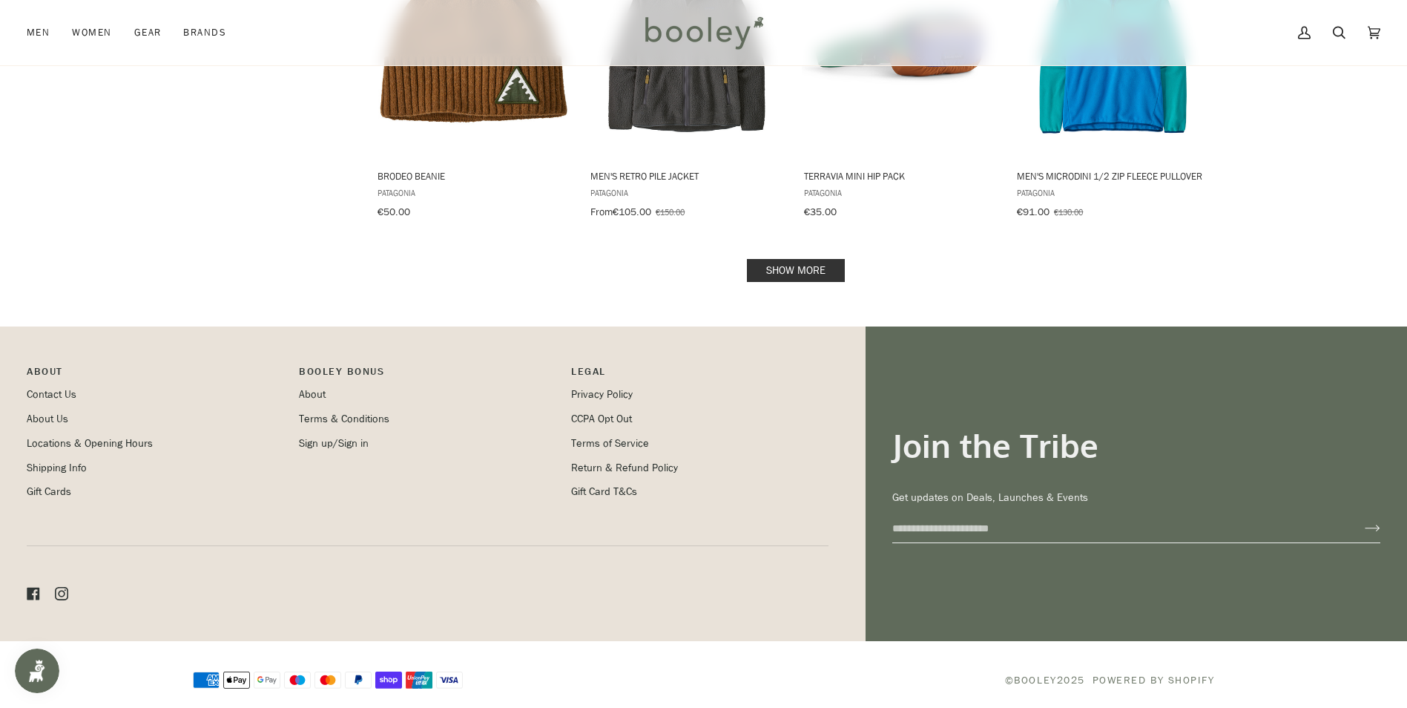
click at [785, 267] on link "Show more" at bounding box center [796, 270] width 98 height 23
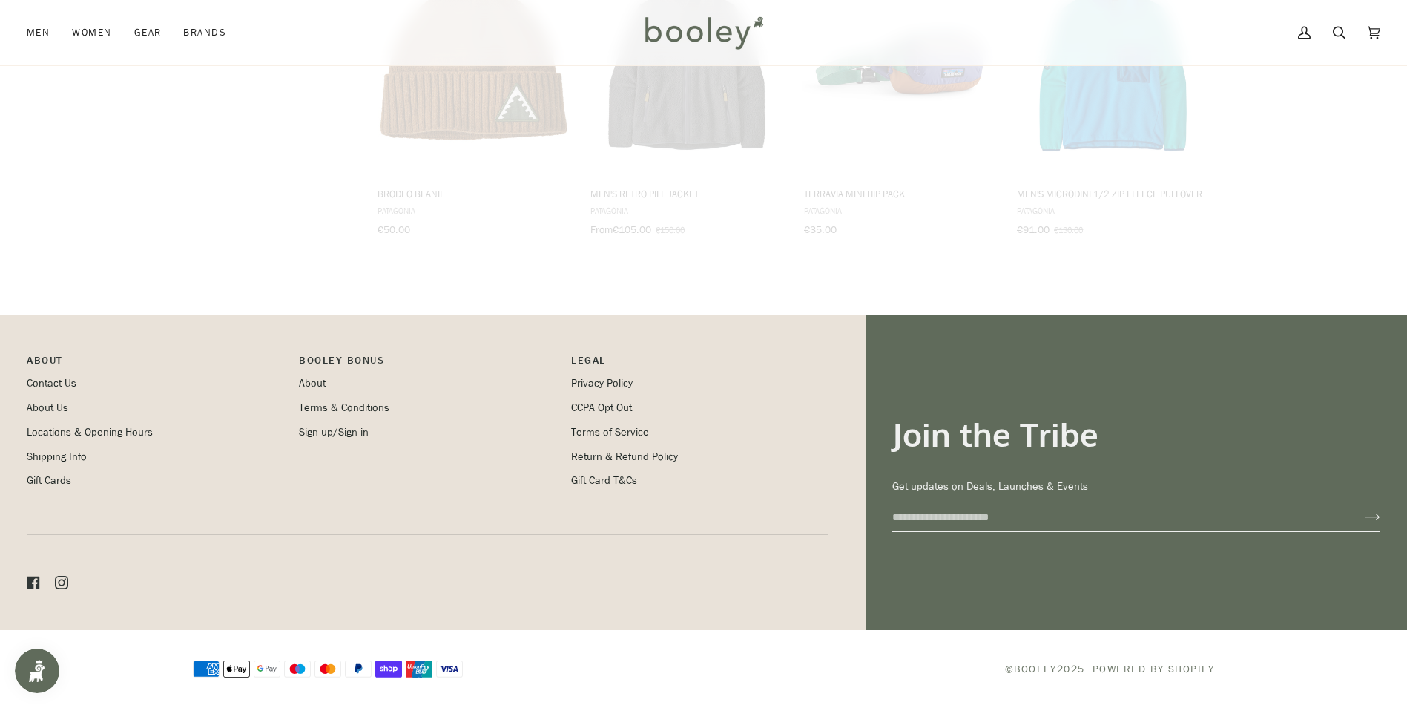
scroll to position [1682, 0]
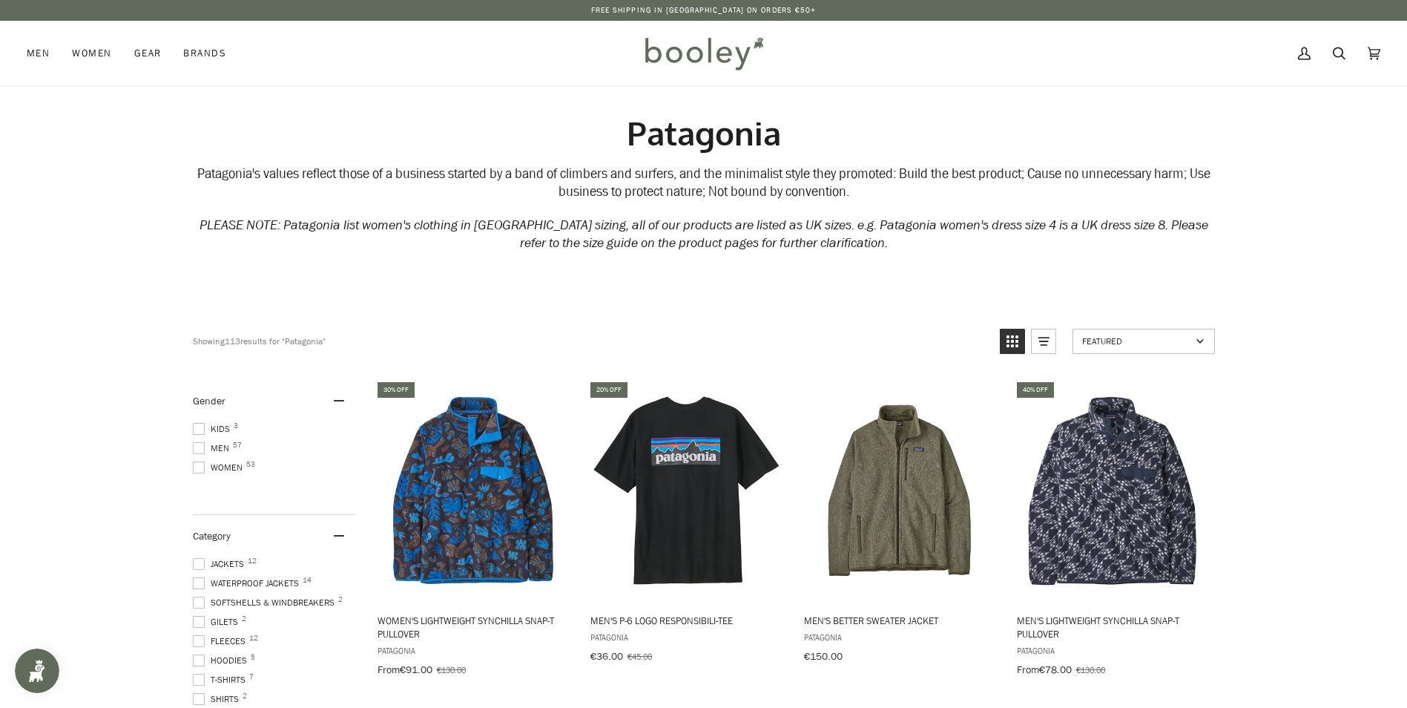
click at [692, 36] on img at bounding box center [704, 53] width 130 height 43
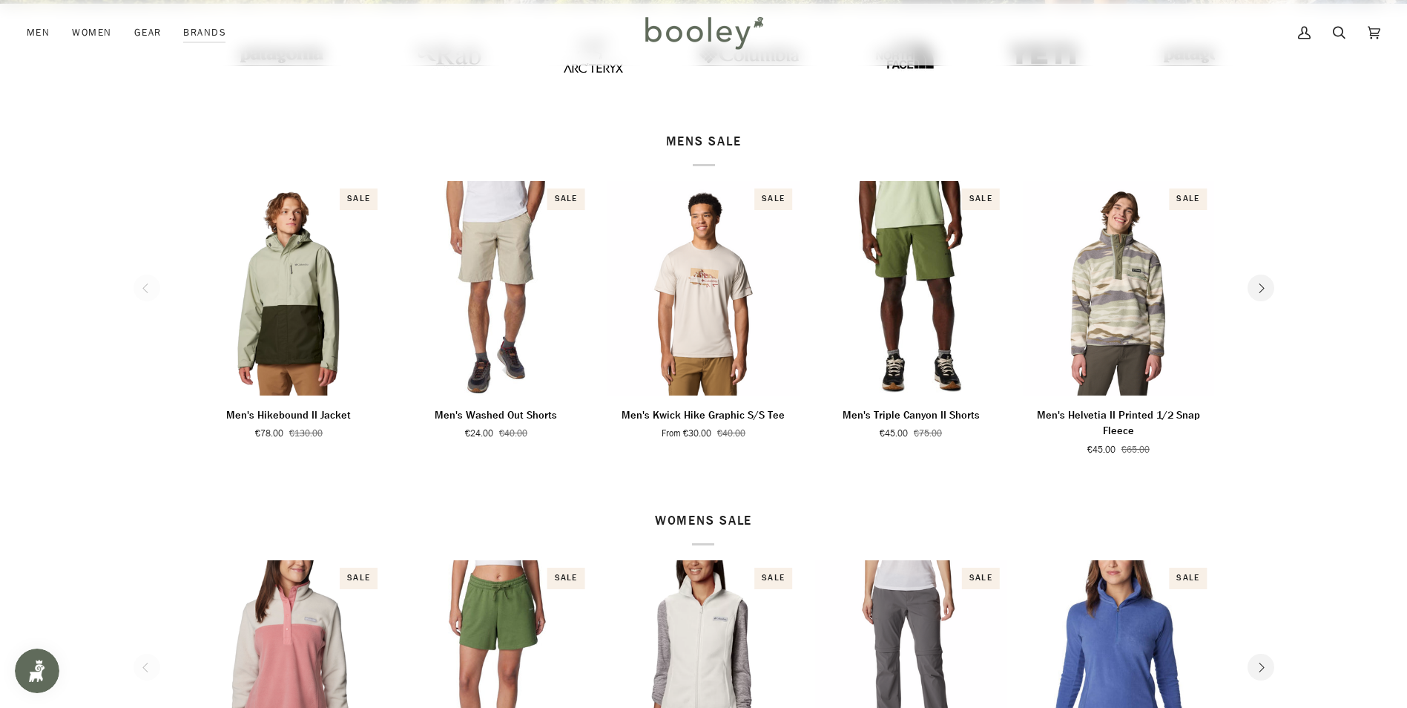
scroll to position [742, 0]
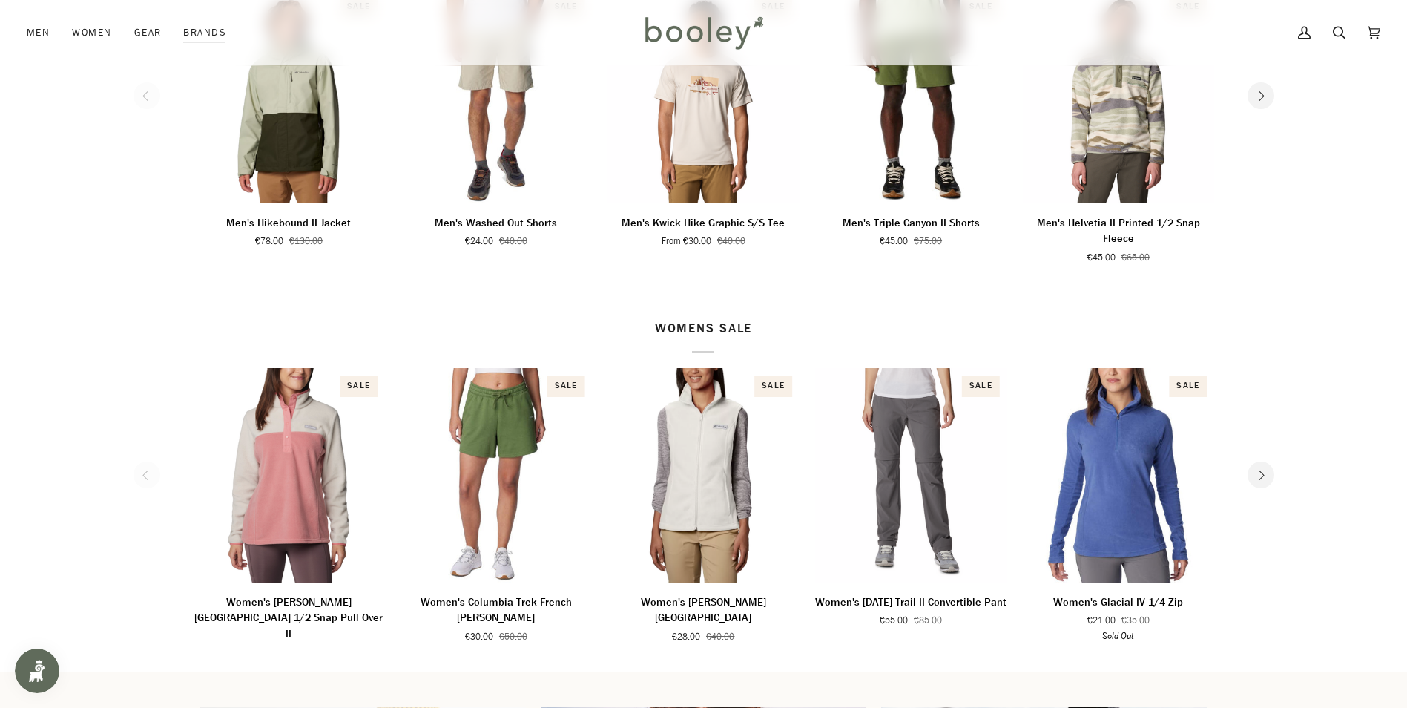
click at [722, 329] on p "WOMENS SALE" at bounding box center [704, 337] width 98 height 34
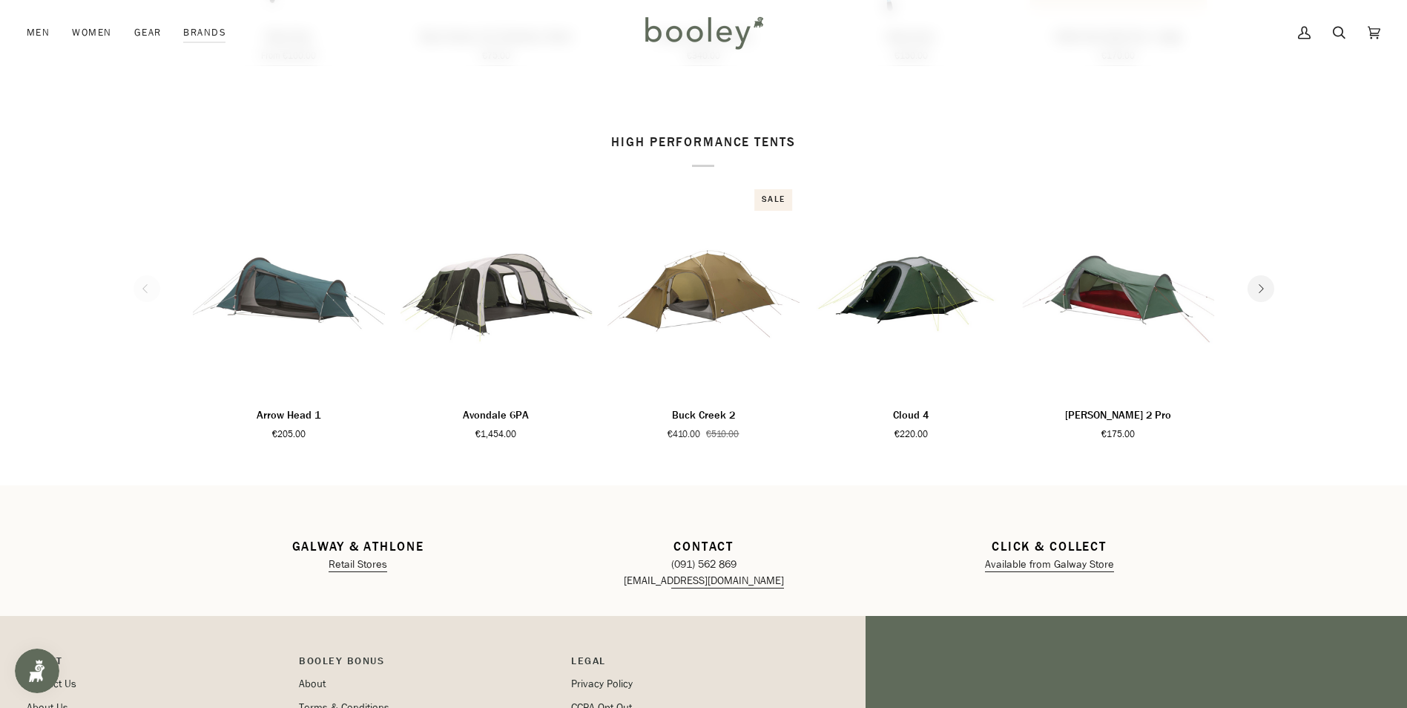
scroll to position [2225, 0]
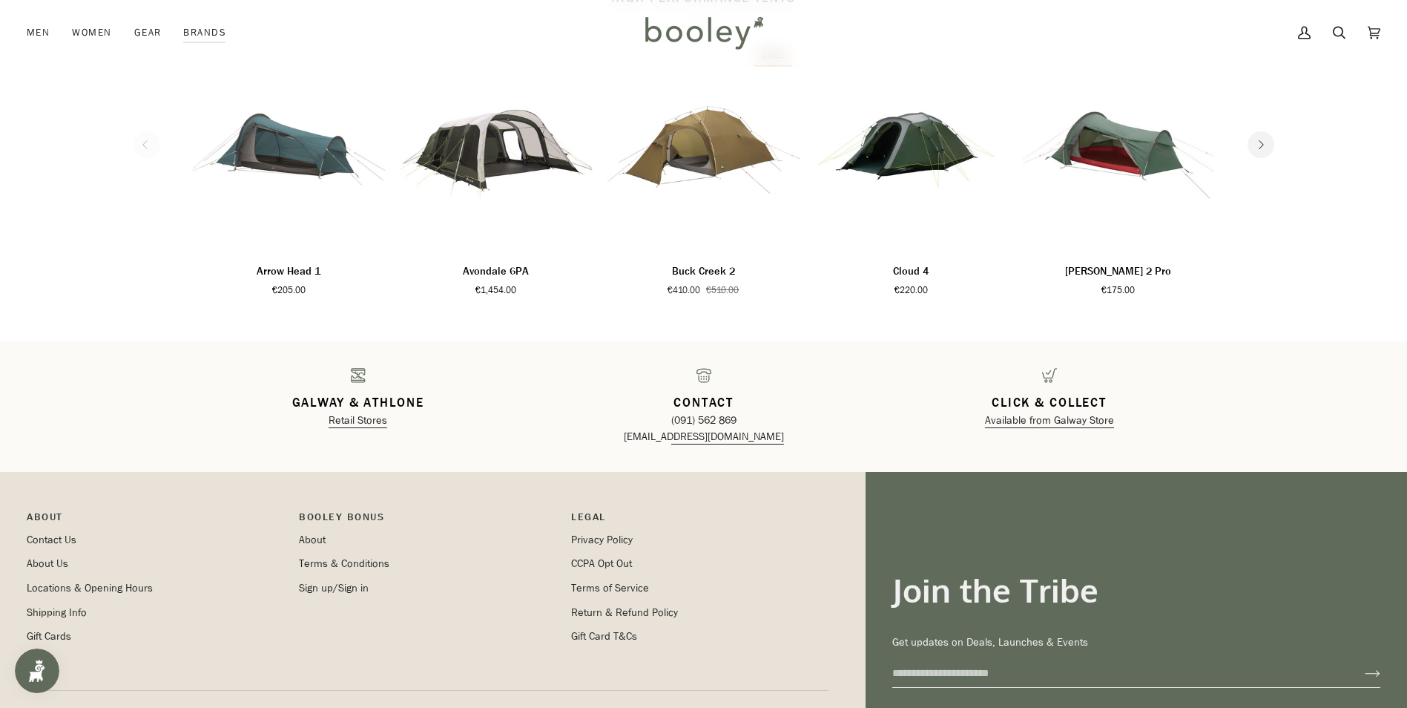
click at [1265, 147] on icon "Next" at bounding box center [1261, 145] width 10 height 10
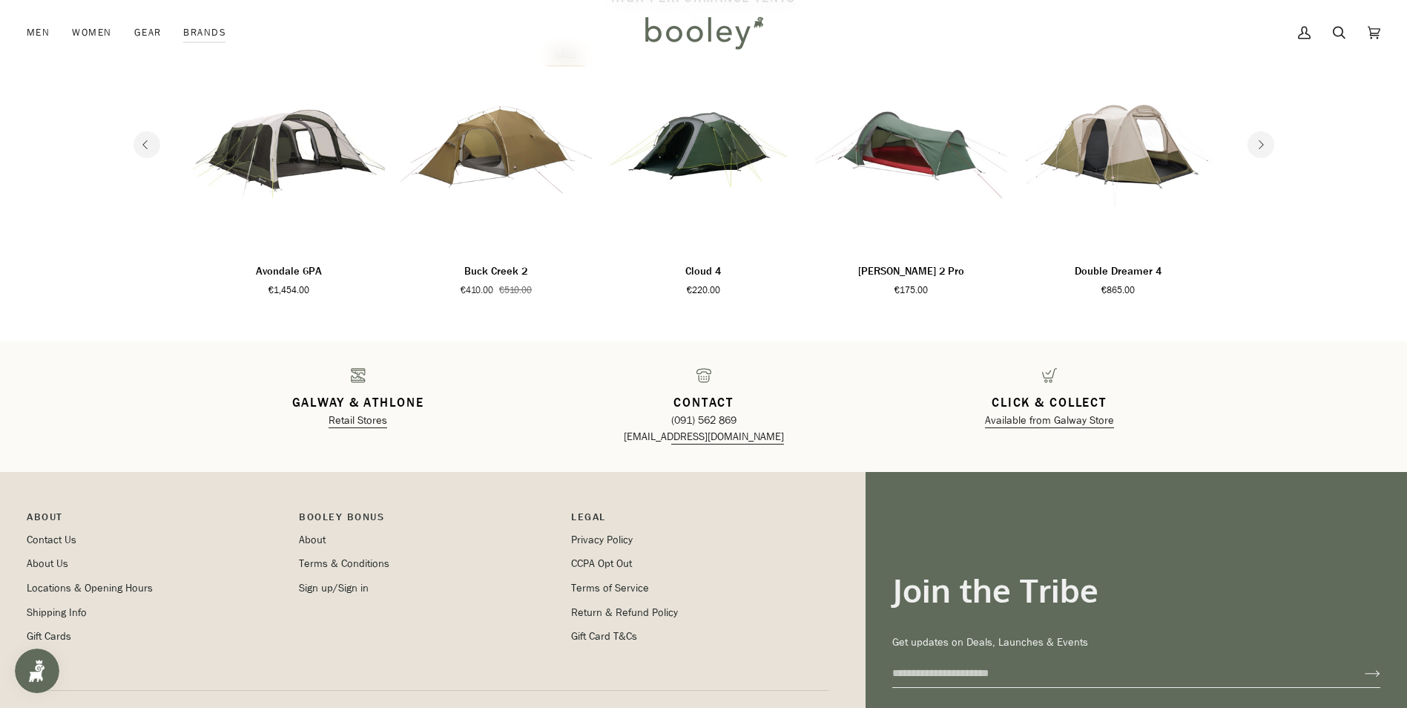
click at [1265, 147] on icon "Next" at bounding box center [1261, 145] width 10 height 10
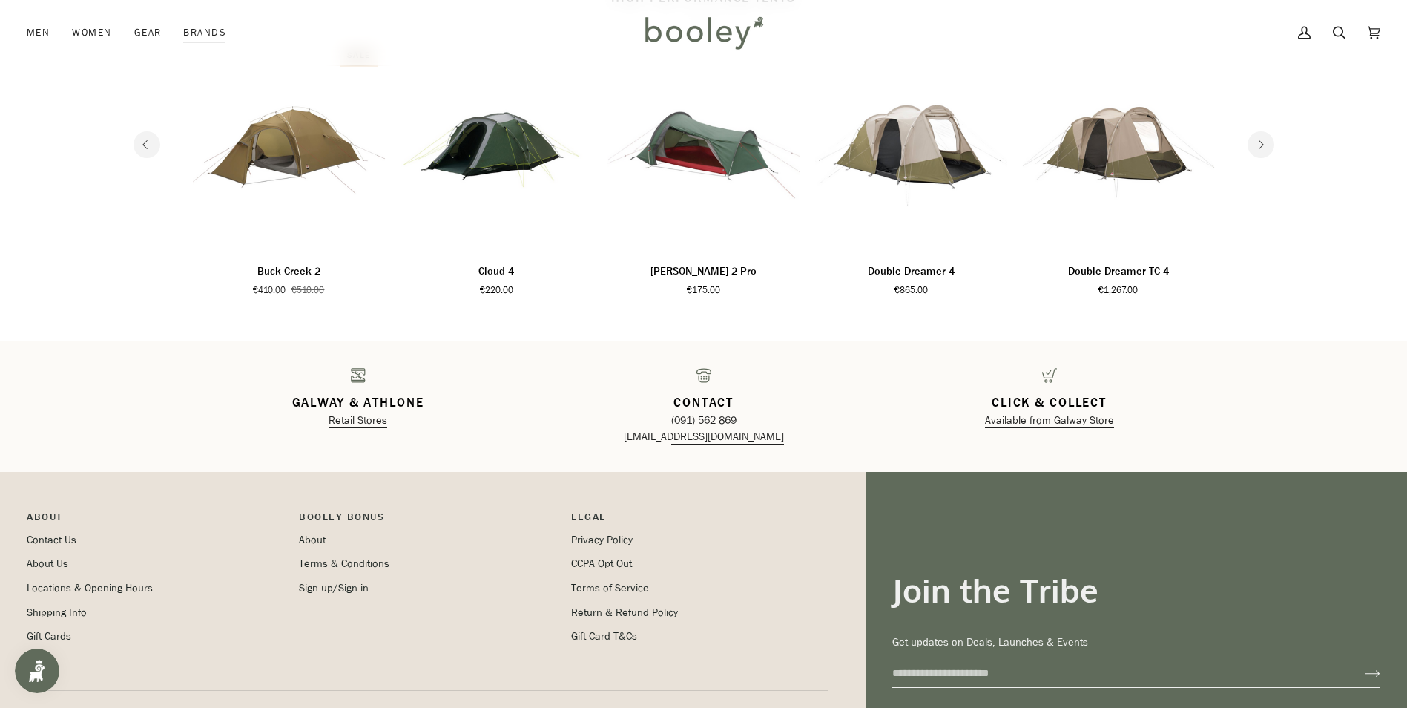
click at [1265, 147] on icon "Next" at bounding box center [1261, 145] width 10 height 10
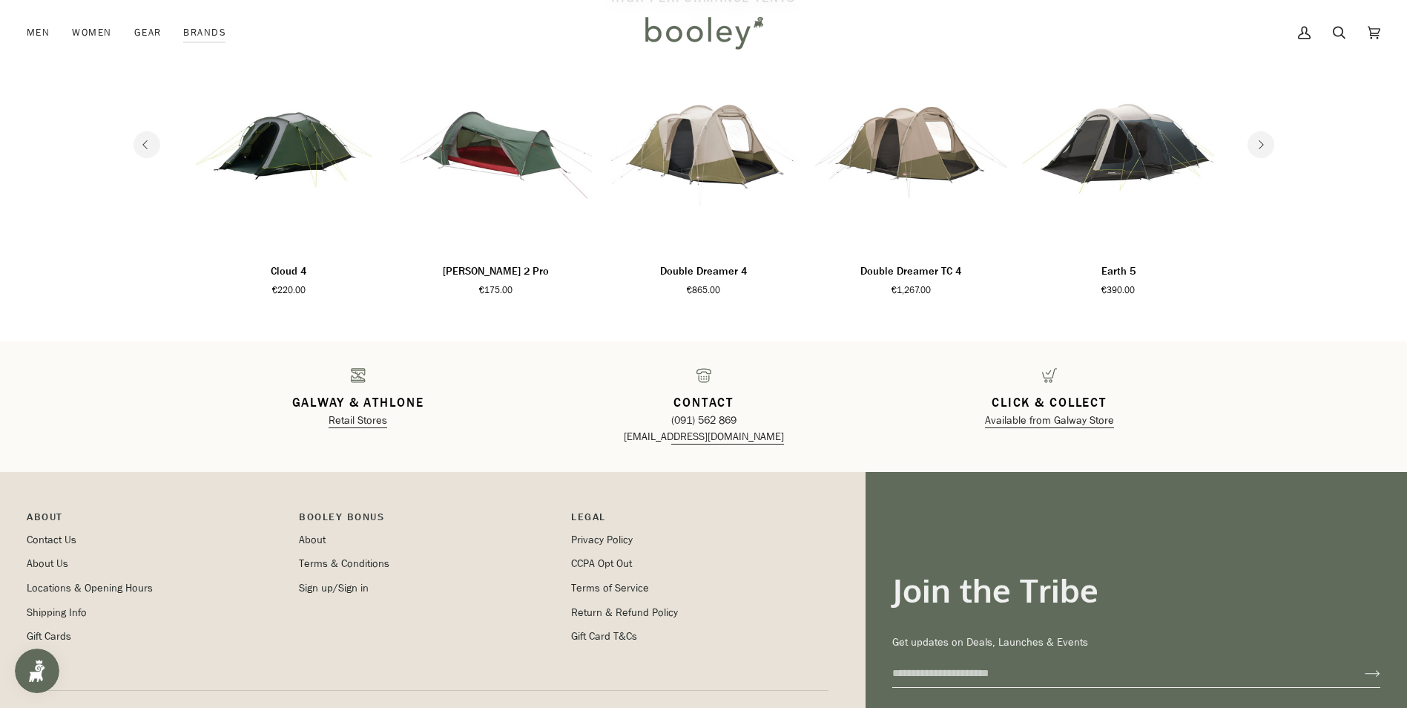
click at [1263, 148] on icon "Next" at bounding box center [1261, 145] width 10 height 10
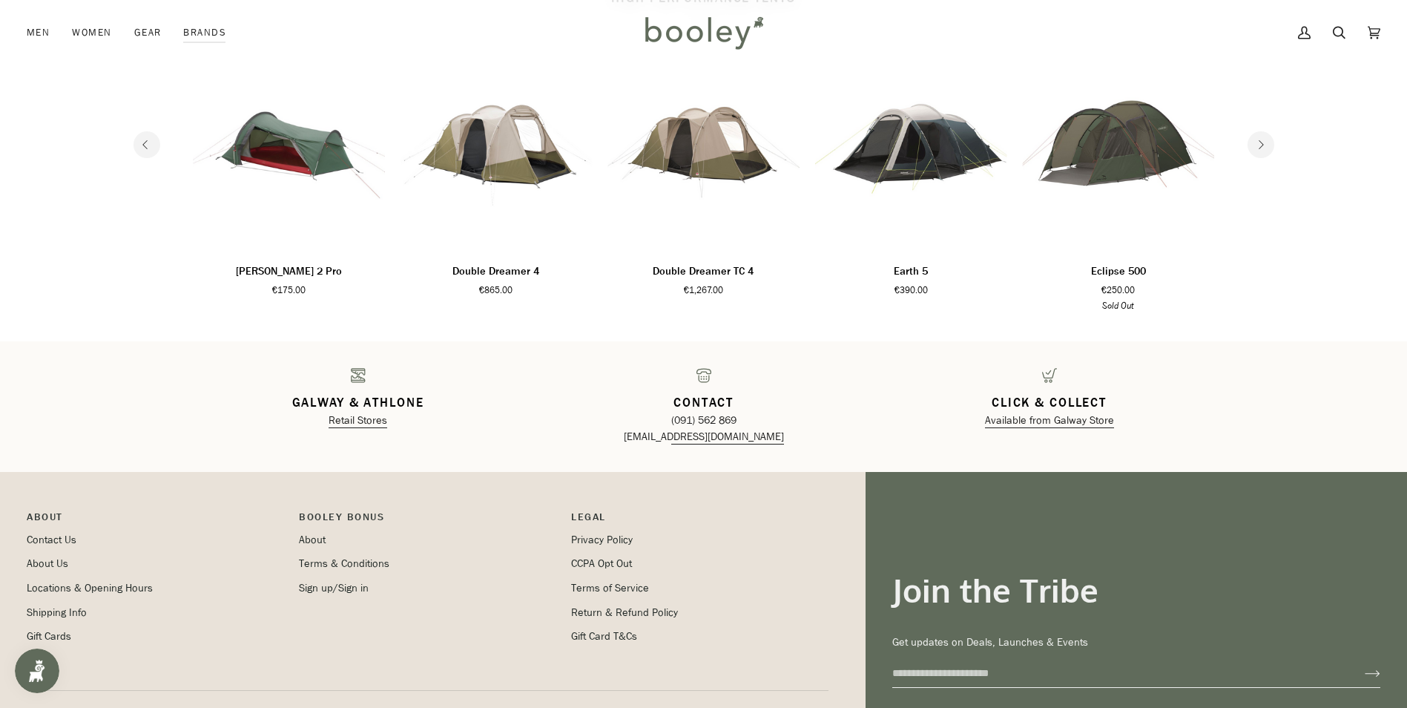
click at [1263, 148] on icon "Next" at bounding box center [1261, 145] width 10 height 10
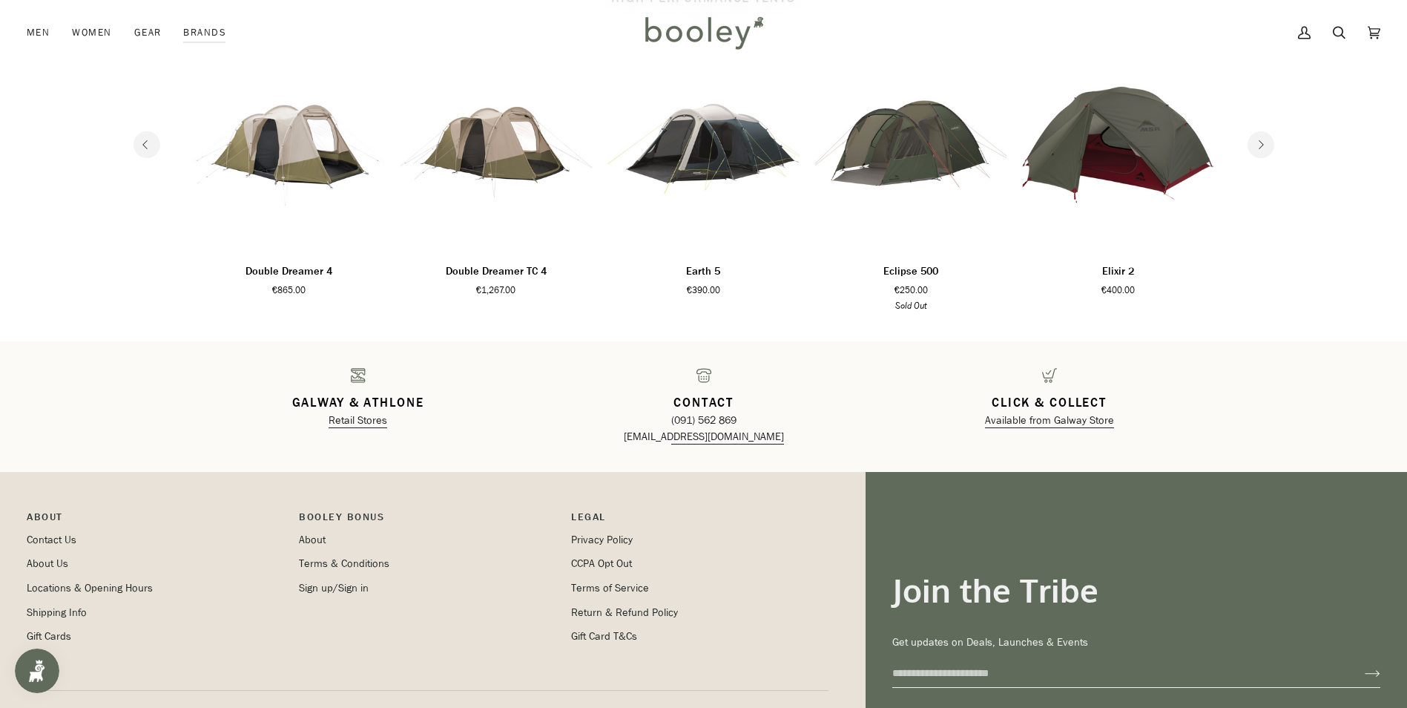
click at [1263, 148] on icon "Next" at bounding box center [1261, 145] width 10 height 10
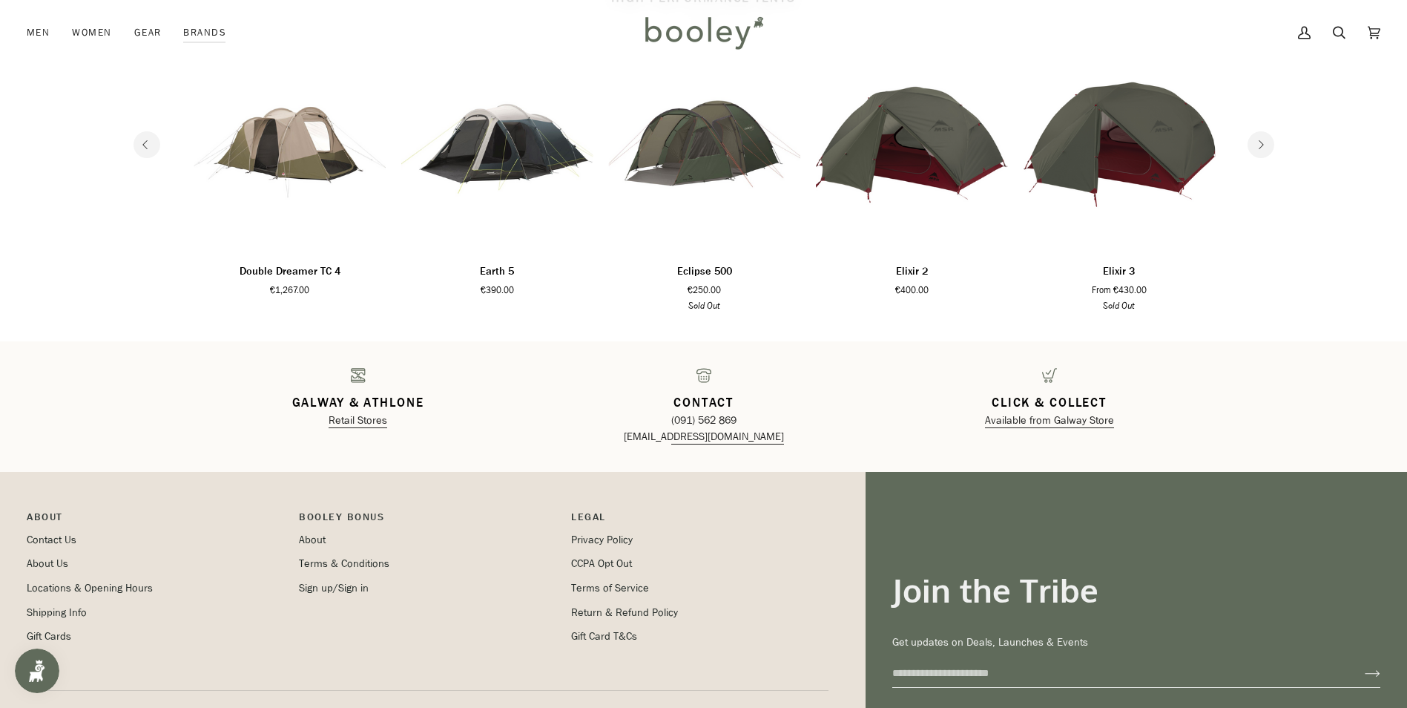
click at [1263, 148] on icon "Next" at bounding box center [1261, 145] width 10 height 10
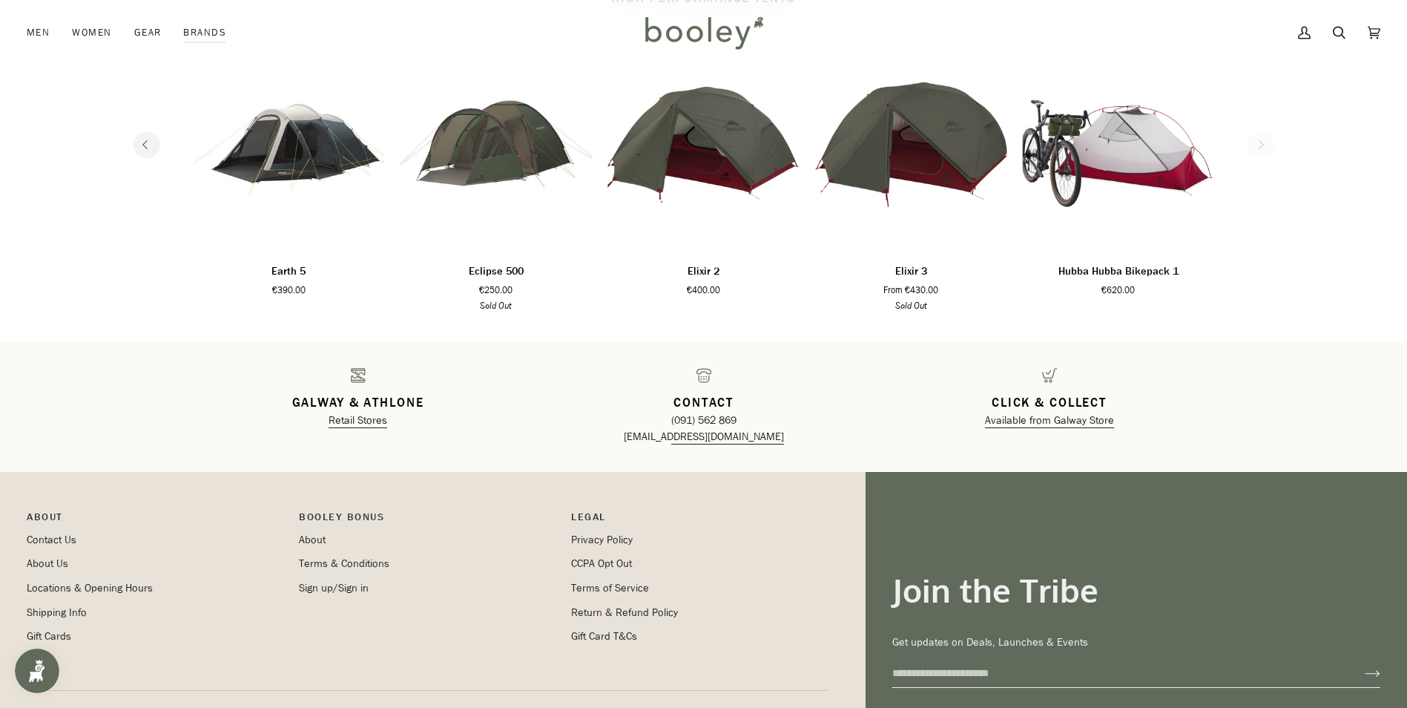
click at [1263, 148] on section "high performance tents 1 2 3 4 5 6 Add to cart" at bounding box center [703, 152] width 1407 height 378
